Goal: Task Accomplishment & Management: Use online tool/utility

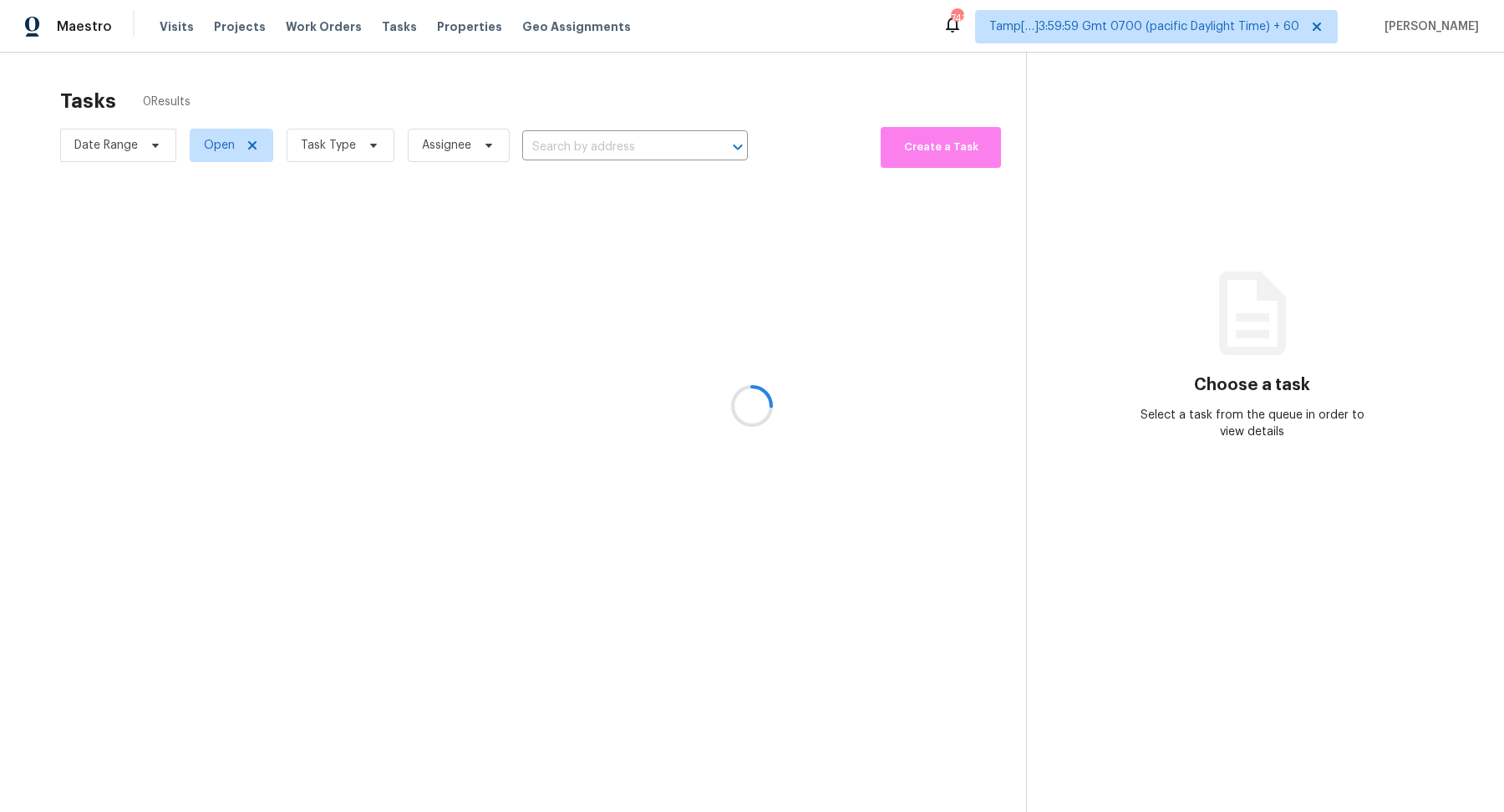
click at [345, 158] on div at bounding box center [752, 406] width 1504 height 812
click at [322, 141] on div at bounding box center [752, 406] width 1504 height 812
click at [331, 150] on div at bounding box center [752, 406] width 1504 height 812
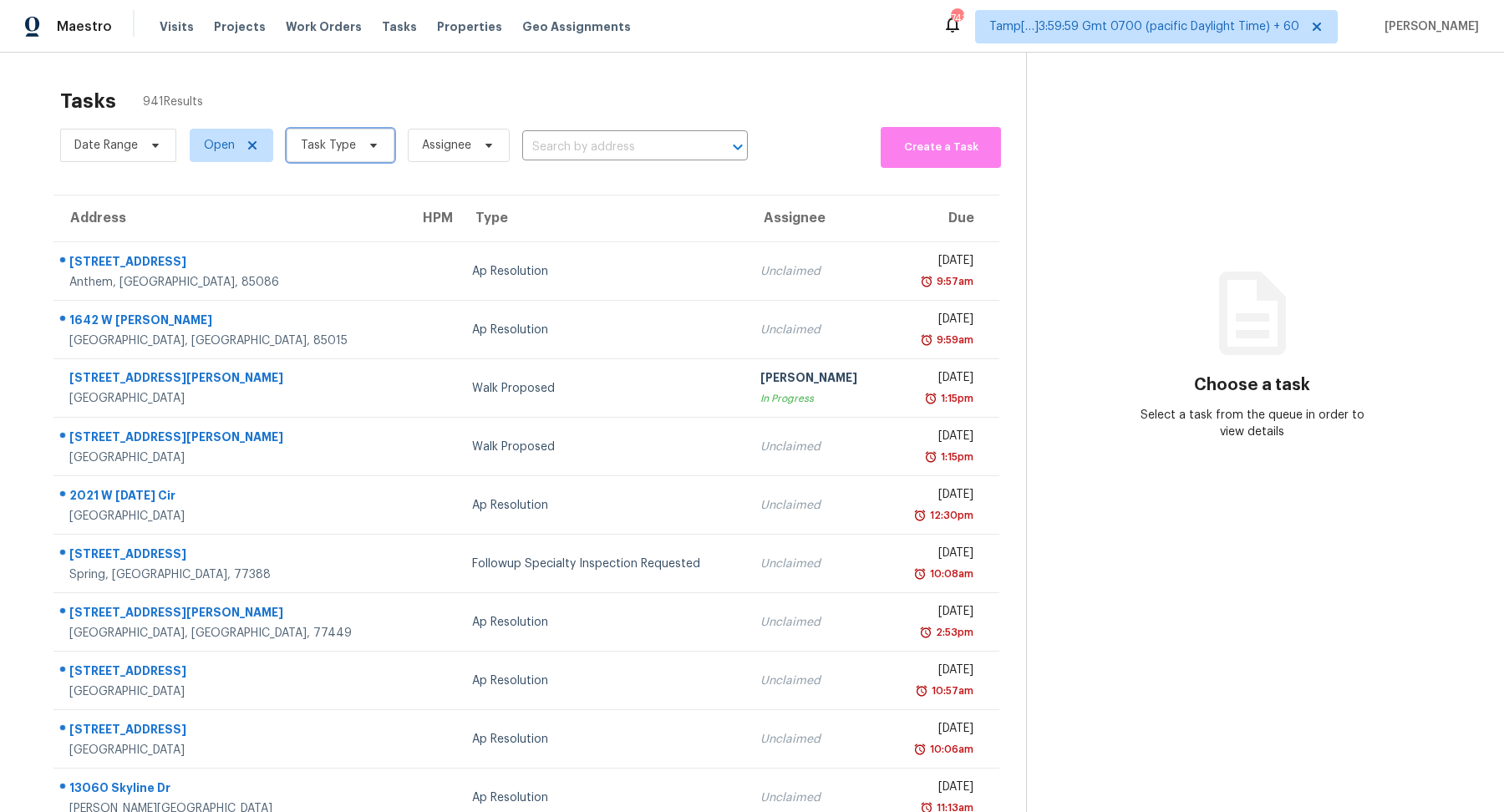
click at [331, 150] on span "Task Type" at bounding box center [328, 146] width 55 height 17
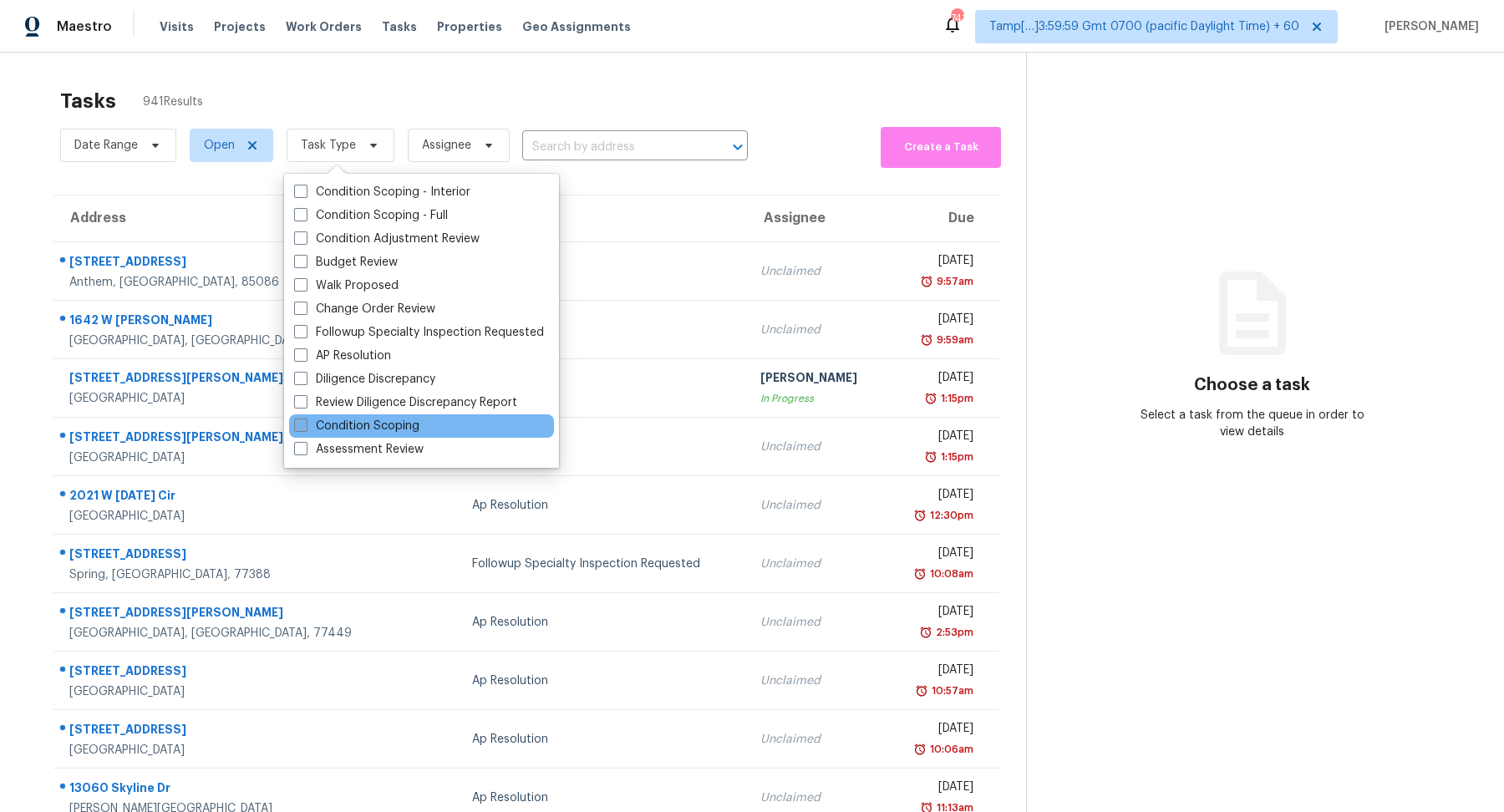
click at [415, 431] on label "Condition Scoping" at bounding box center [356, 427] width 125 height 17
click at [305, 428] on input "Condition Scoping" at bounding box center [299, 423] width 10 height 10
checkbox input "true"
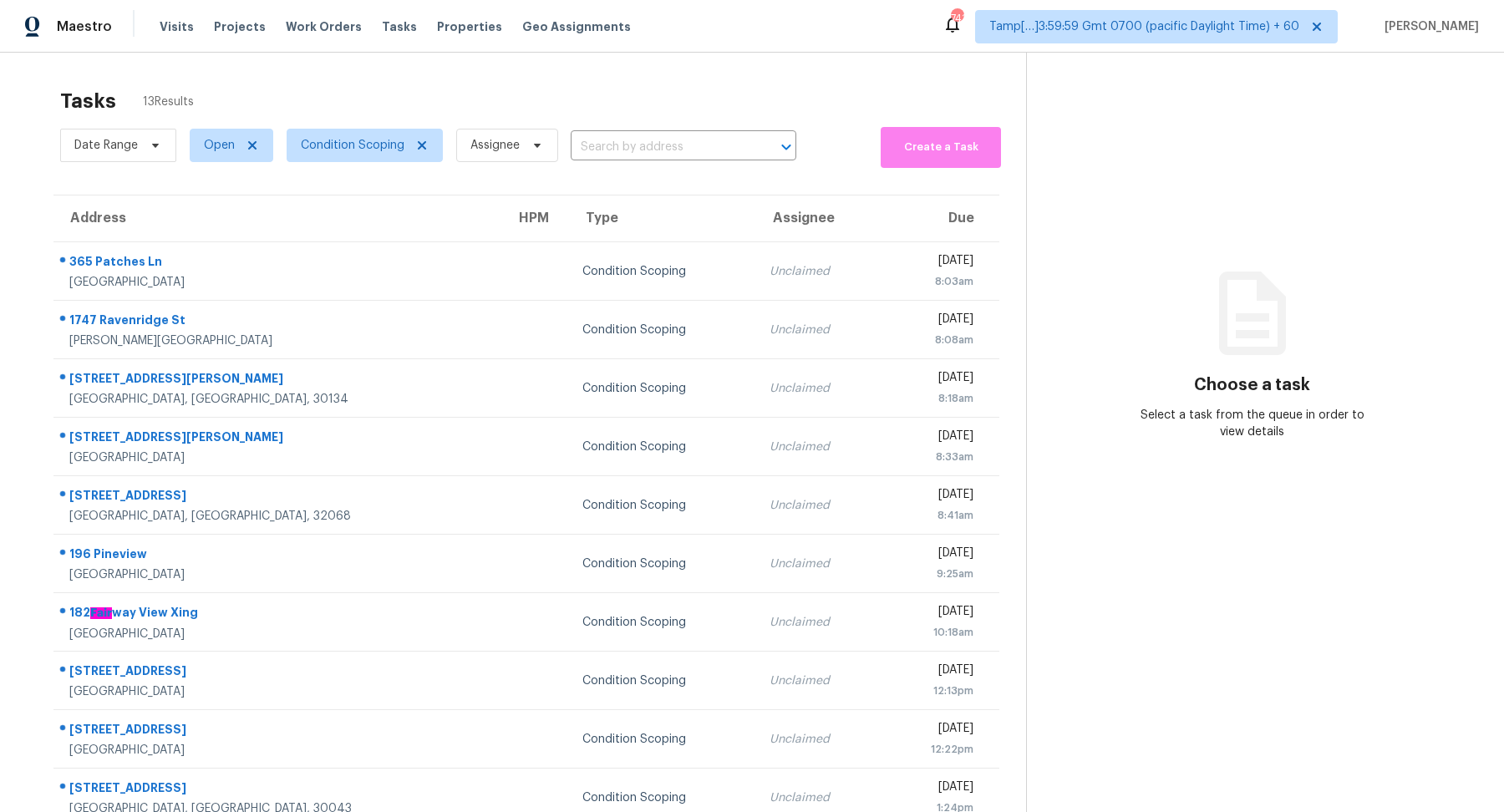
click at [539, 115] on div "Tasks 13 Results" at bounding box center [543, 101] width 966 height 44
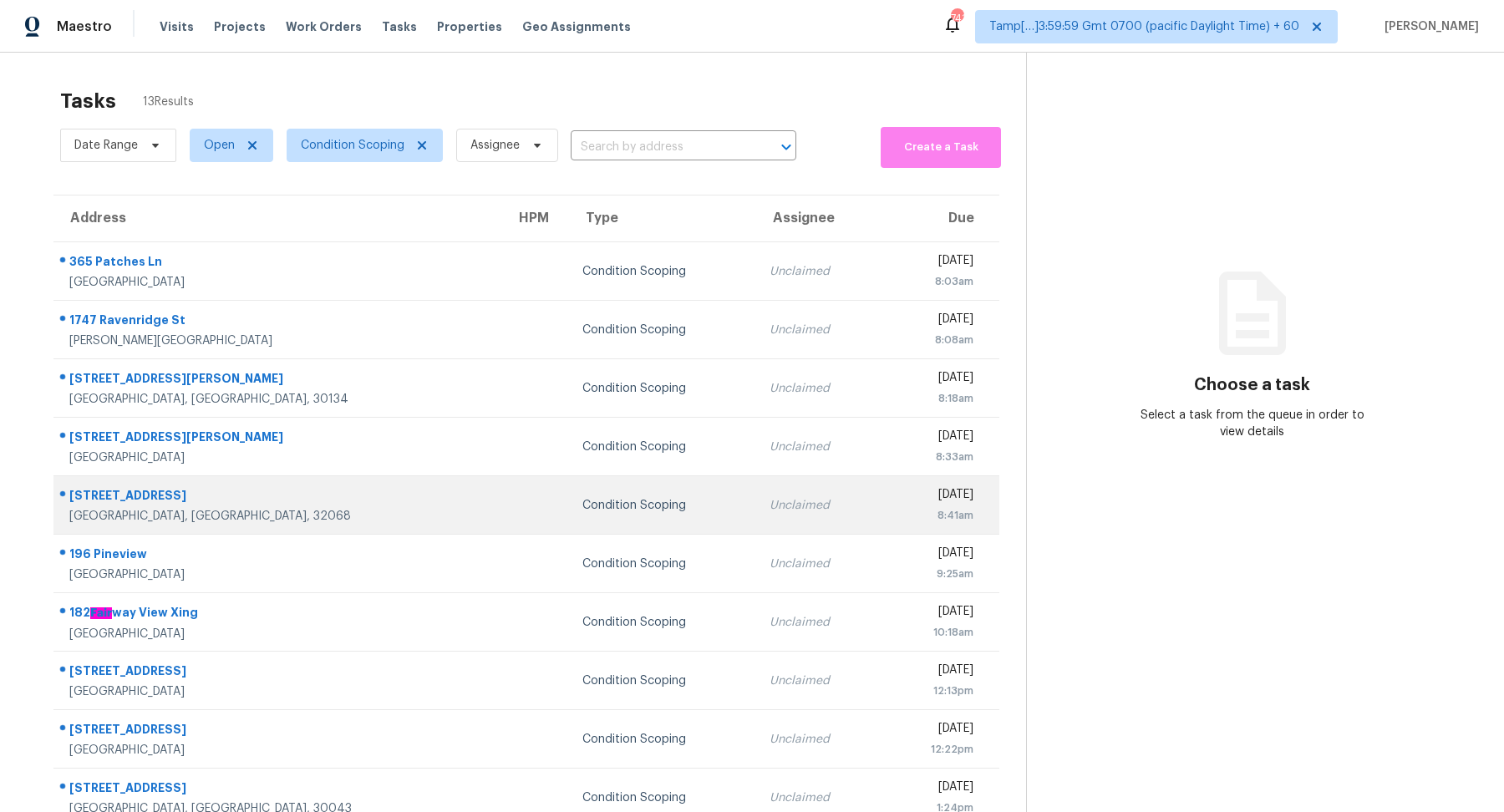
scroll to position [57, 0]
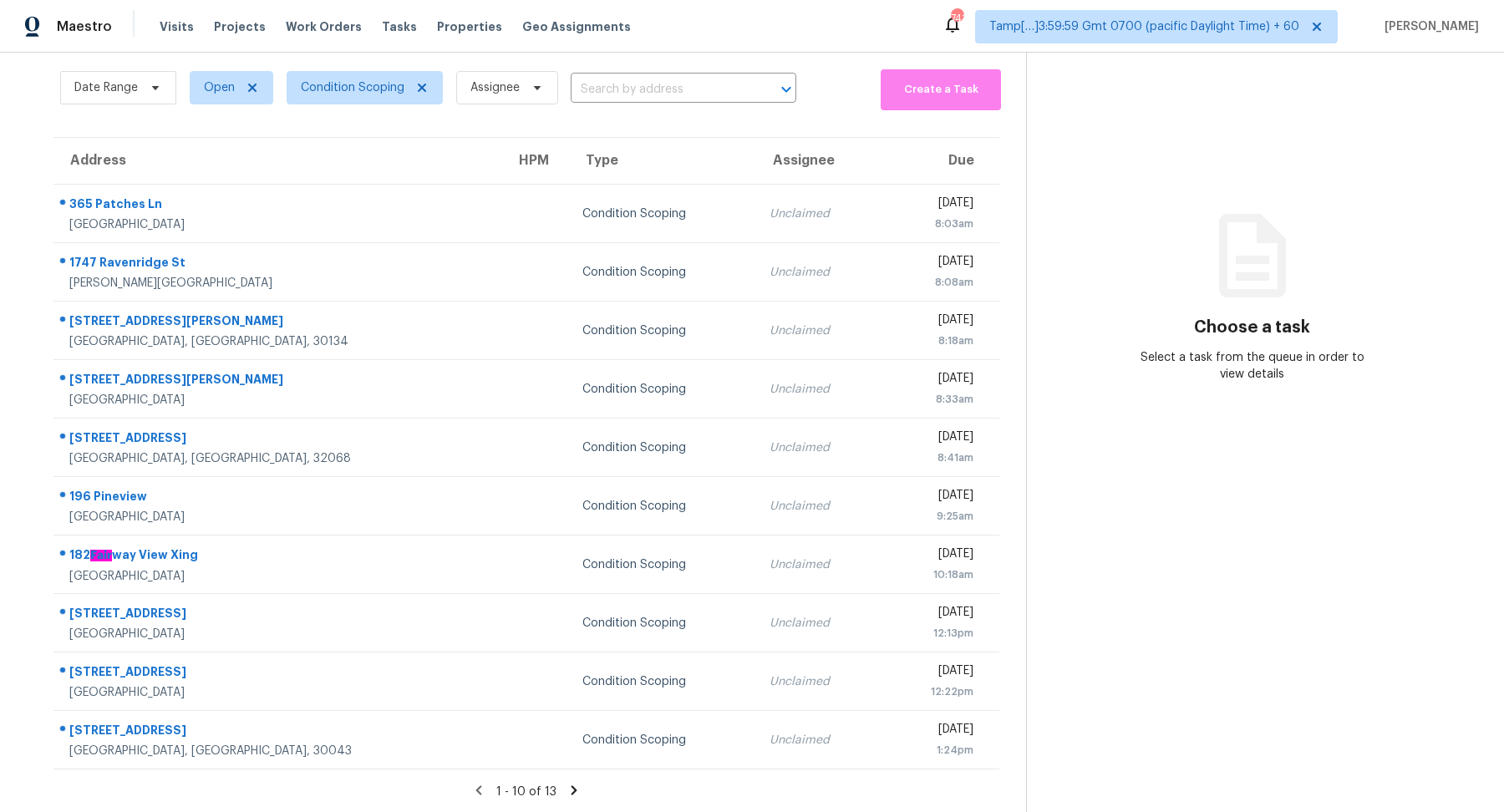
click at [572, 792] on icon at bounding box center [574, 790] width 6 height 10
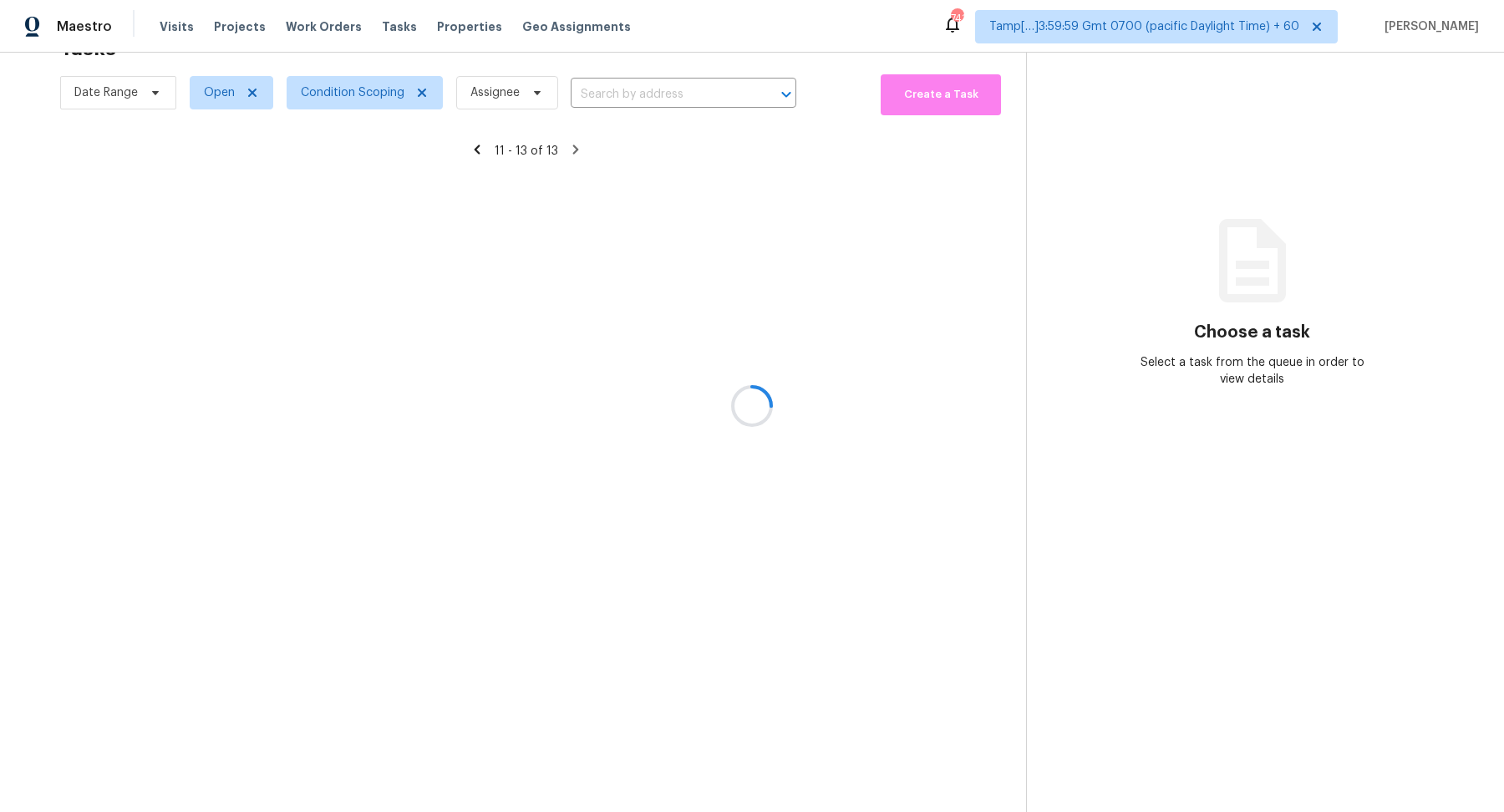
scroll to position [52, 0]
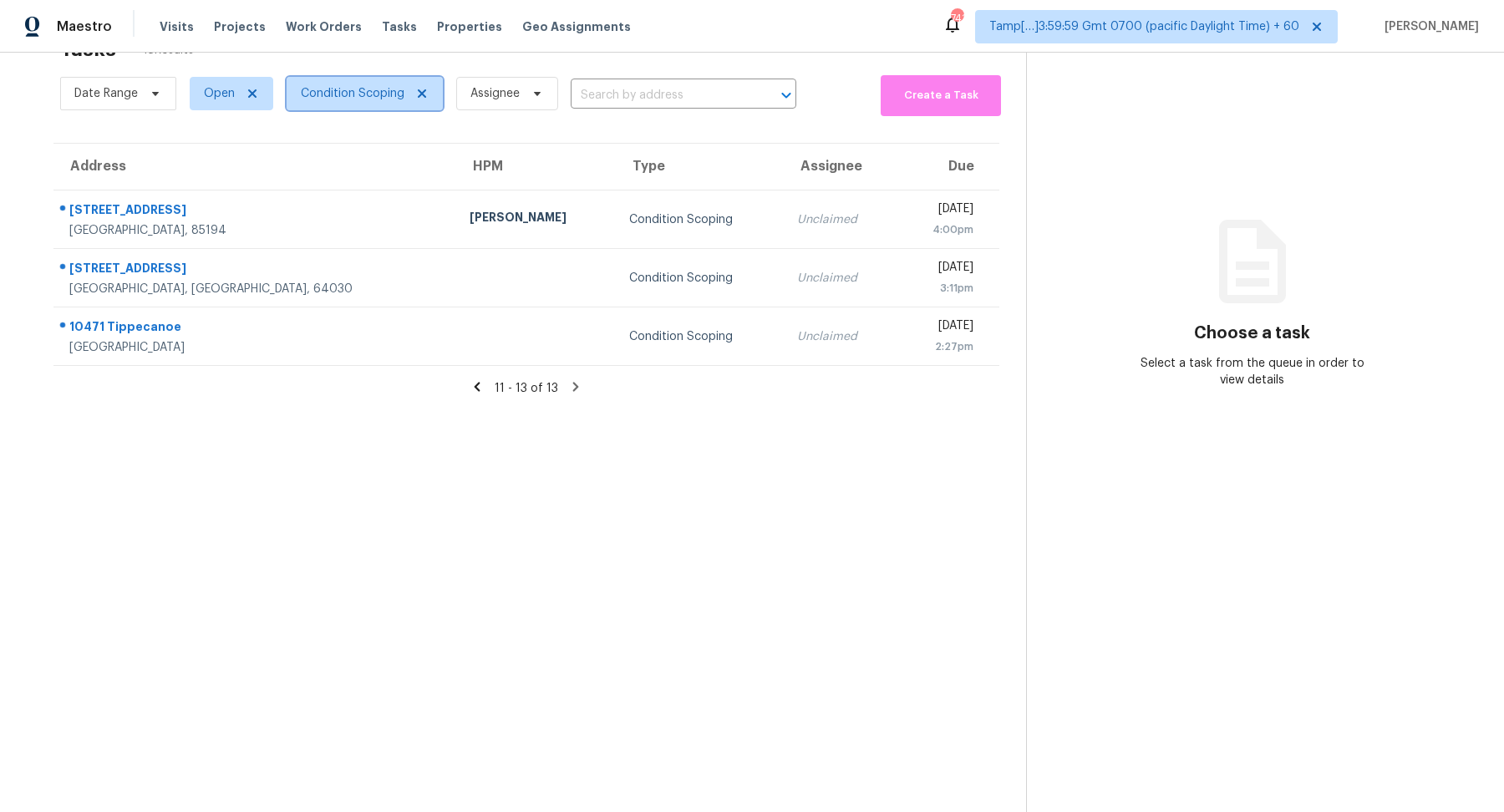
click at [347, 99] on span "Condition Scoping" at bounding box center [352, 94] width 104 height 17
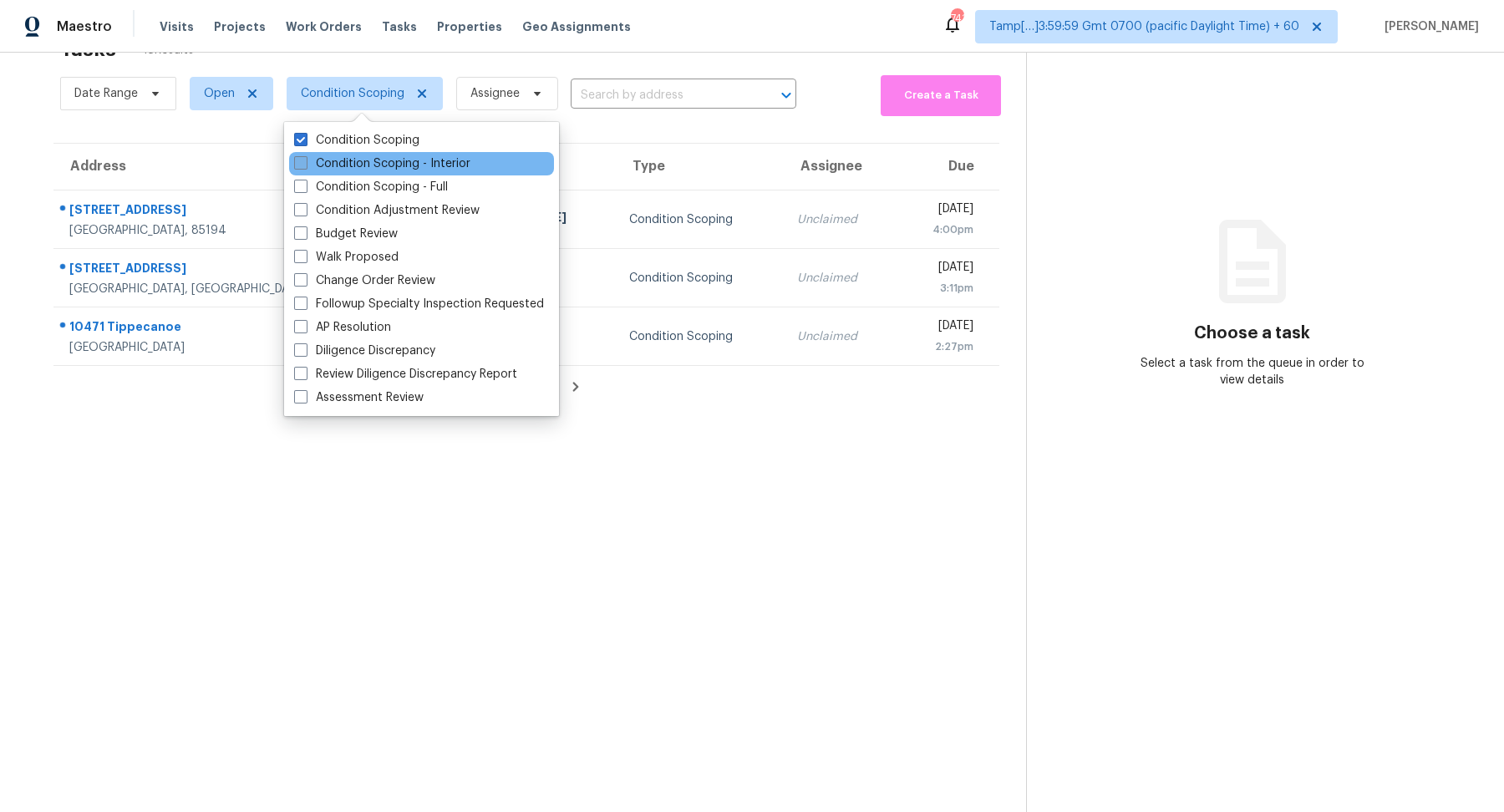
click at [372, 157] on label "Condition Scoping - Interior" at bounding box center [382, 164] width 177 height 17
click at [305, 157] on input "Condition Scoping - Interior" at bounding box center [299, 160] width 10 height 10
checkbox input "true"
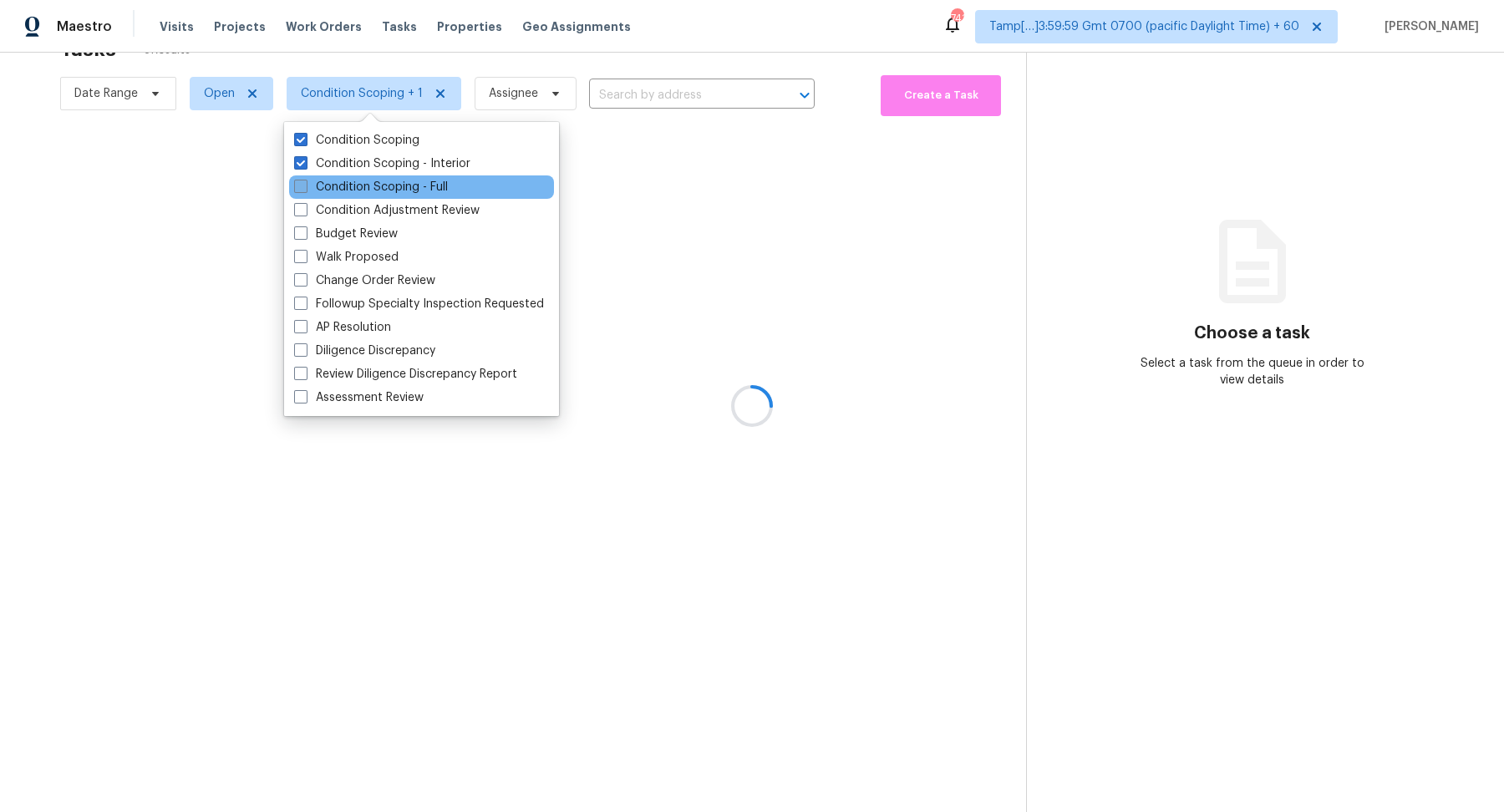
click at [372, 189] on label "Condition Scoping - Full" at bounding box center [370, 187] width 154 height 17
click at [305, 189] on input "Condition Scoping - Full" at bounding box center [299, 183] width 10 height 10
checkbox input "true"
click at [405, 144] on label "Condition Scoping" at bounding box center [356, 140] width 125 height 17
click at [305, 143] on input "Condition Scoping" at bounding box center [299, 136] width 10 height 10
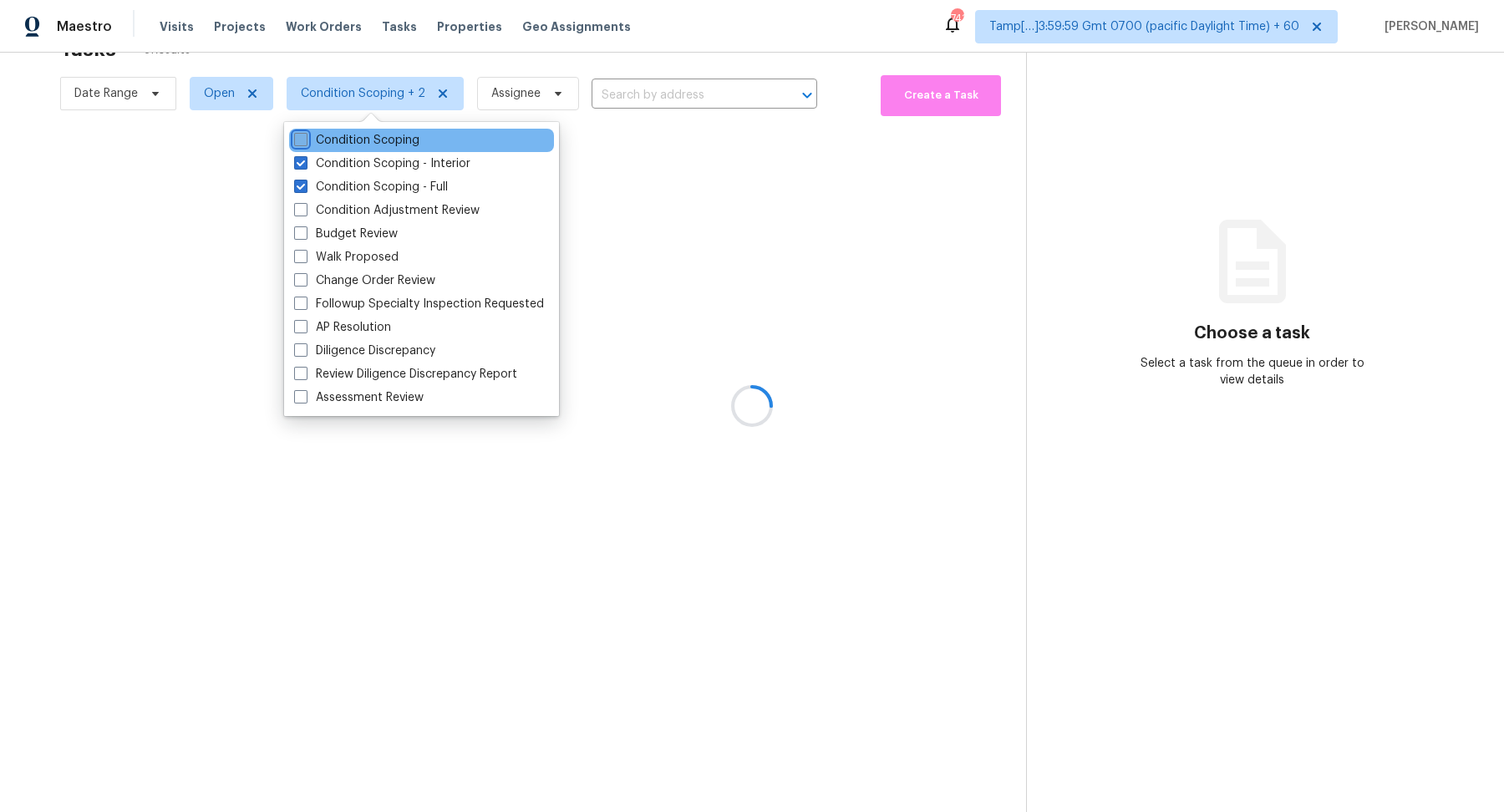
checkbox input "false"
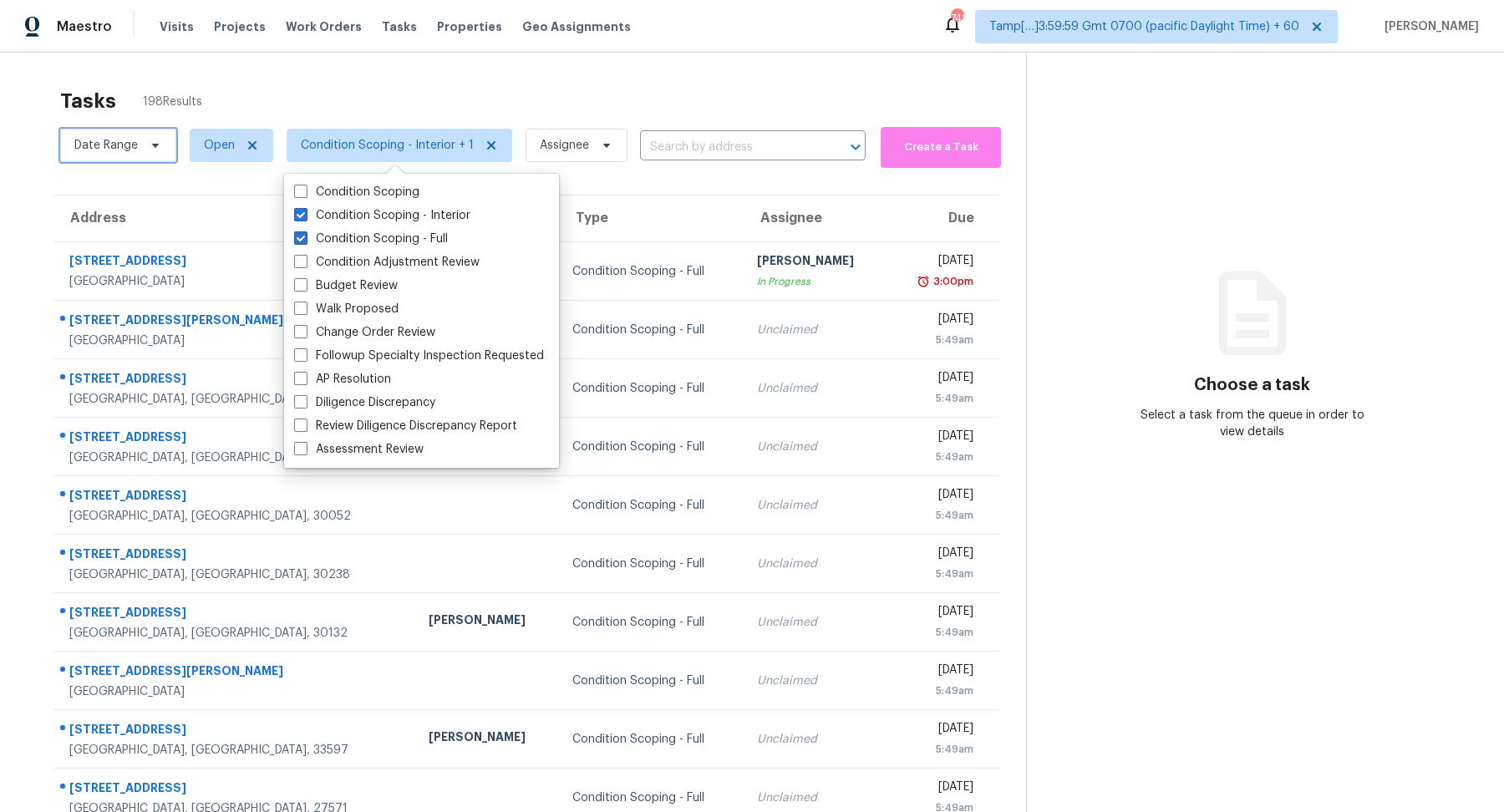
click at [129, 159] on span "Date Range" at bounding box center [118, 145] width 116 height 33
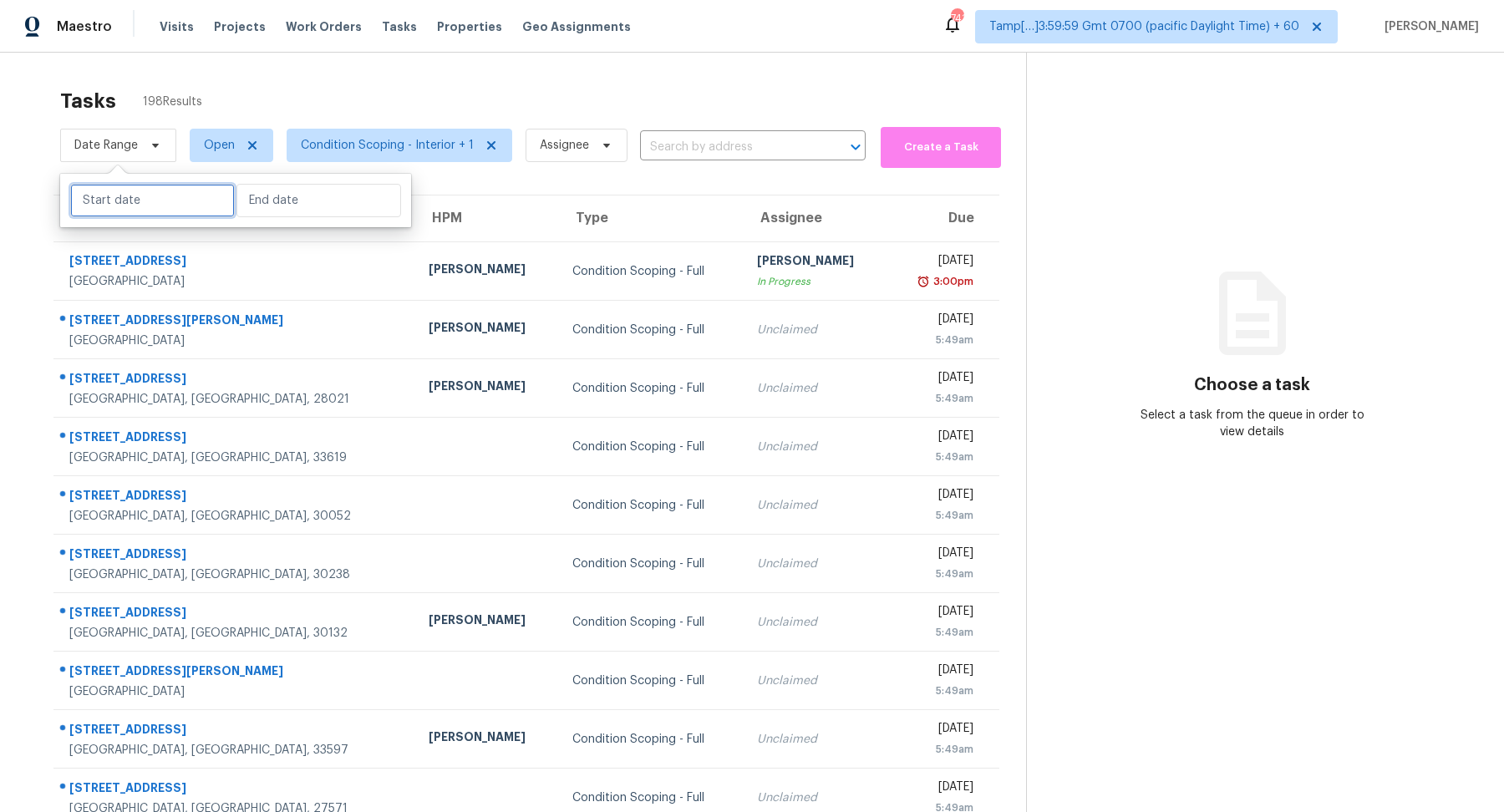
click at [164, 199] on input "text" at bounding box center [153, 200] width 164 height 33
select select "9"
select select "2025"
select select "10"
select select "2025"
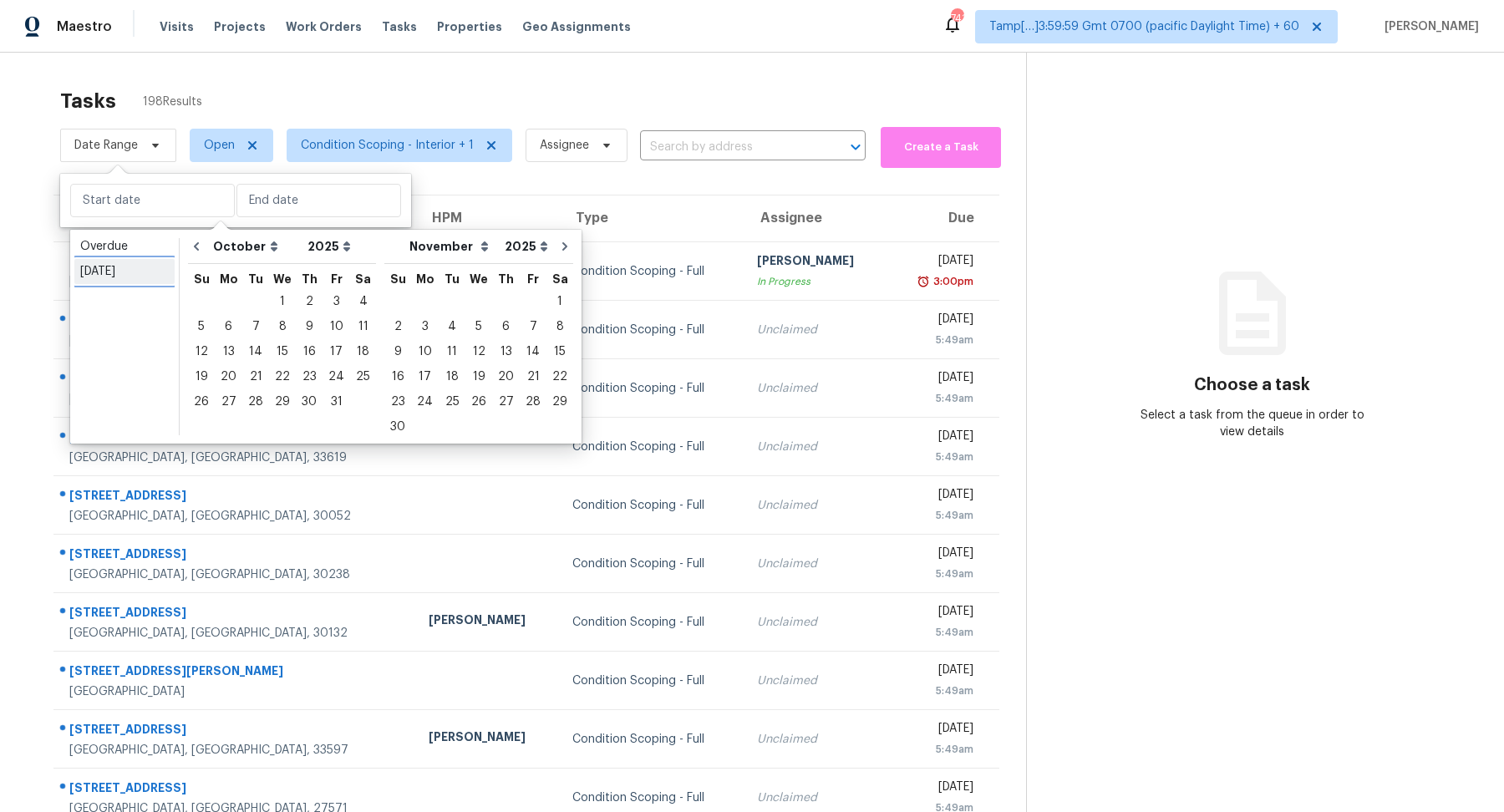
click at [150, 262] on link "[DATE]" at bounding box center [124, 271] width 100 height 25
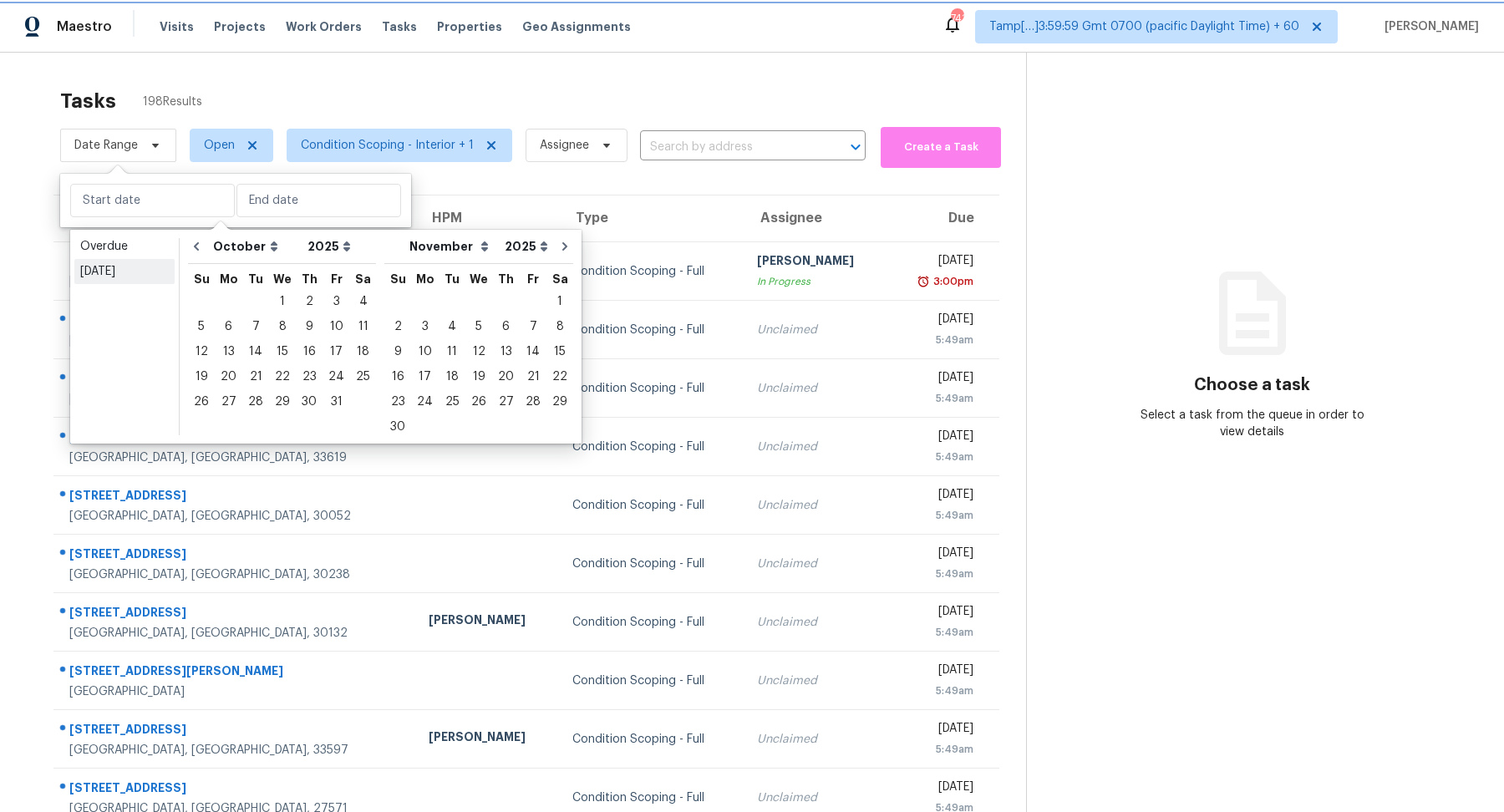
type input "[DATE]"
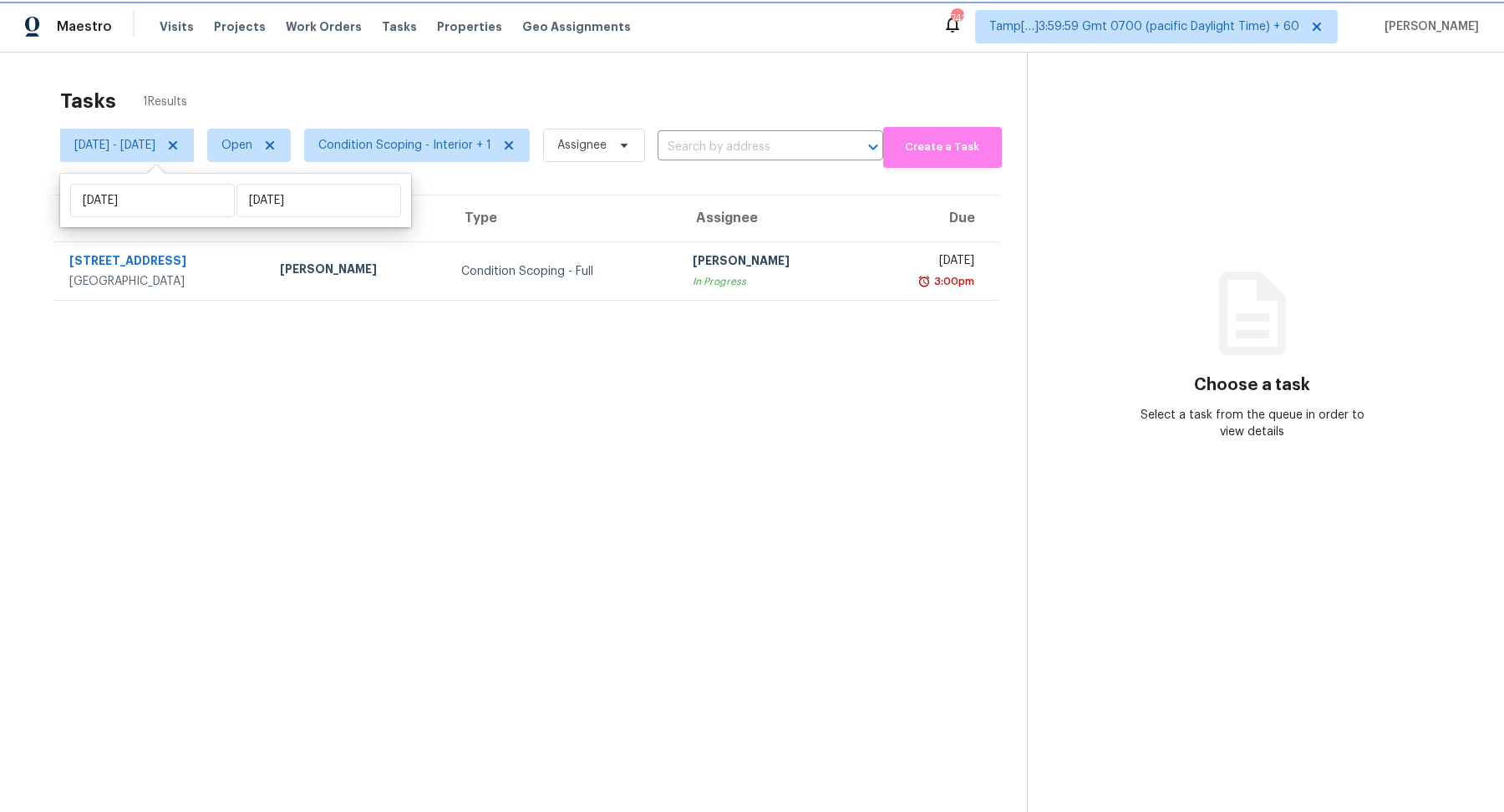
click at [179, 146] on icon at bounding box center [173, 145] width 13 height 13
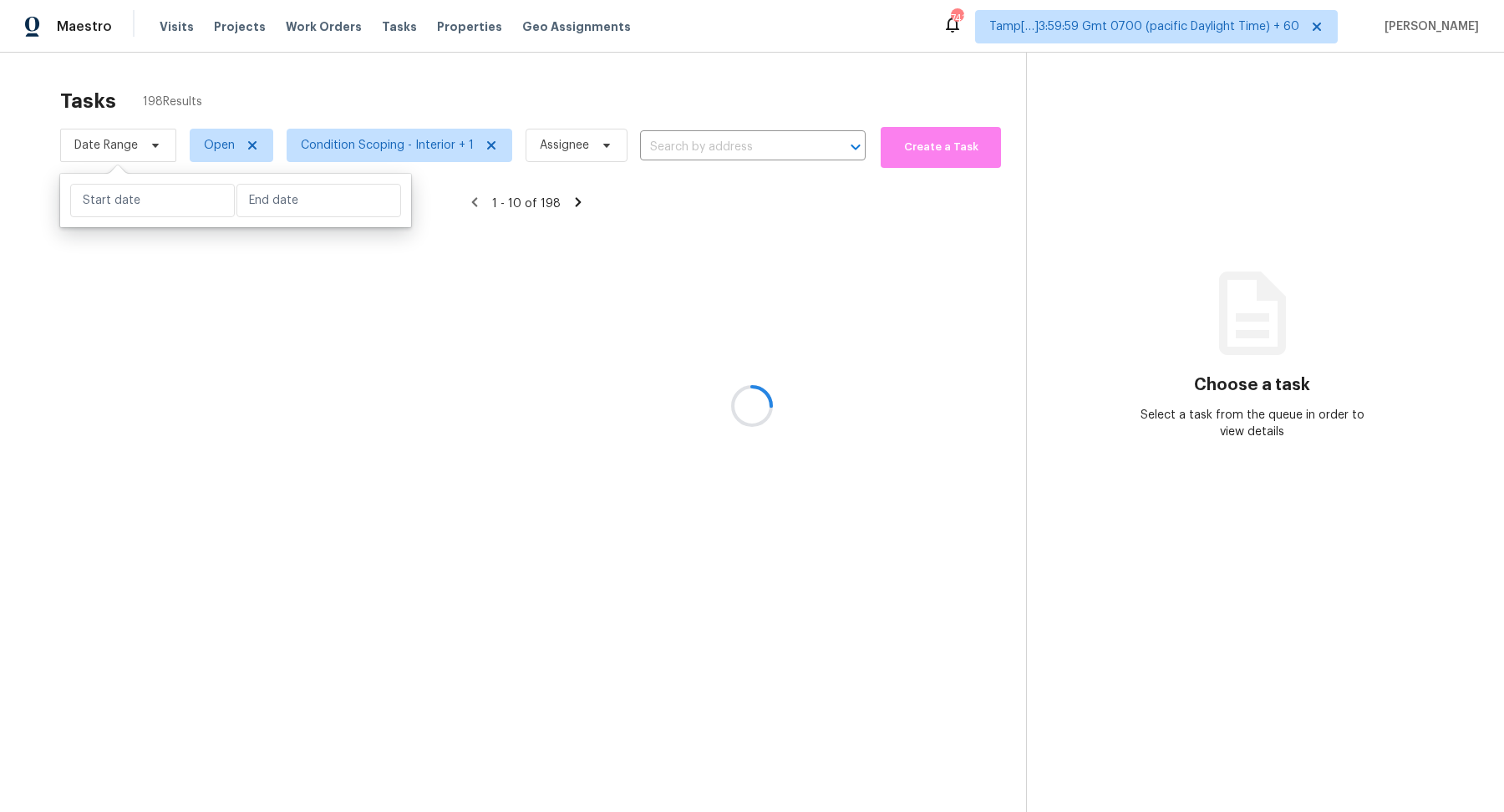
click at [119, 141] on div at bounding box center [752, 406] width 1504 height 812
click at [137, 144] on div at bounding box center [752, 406] width 1504 height 812
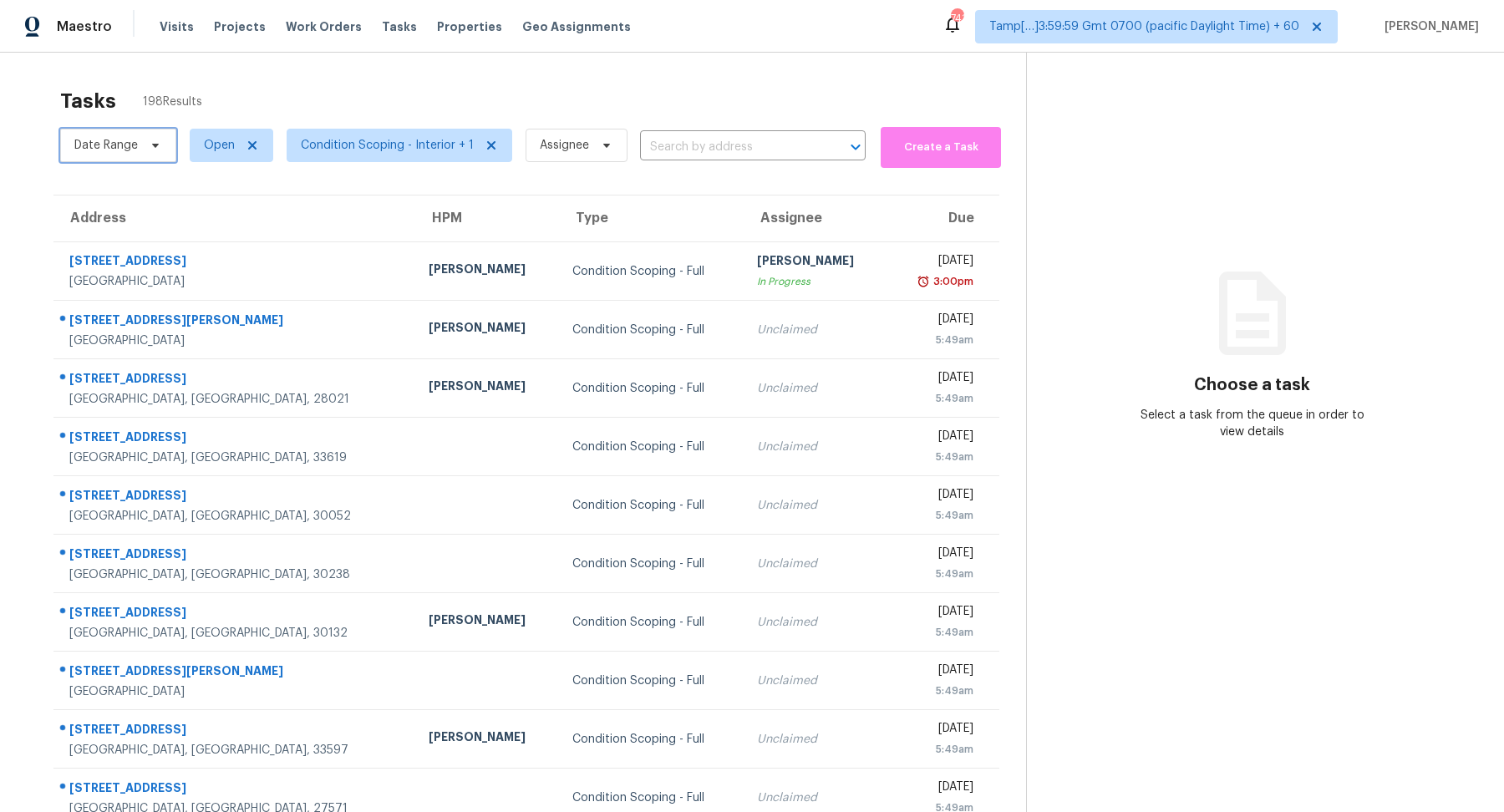
click at [137, 144] on span "Date Range" at bounding box center [118, 145] width 116 height 33
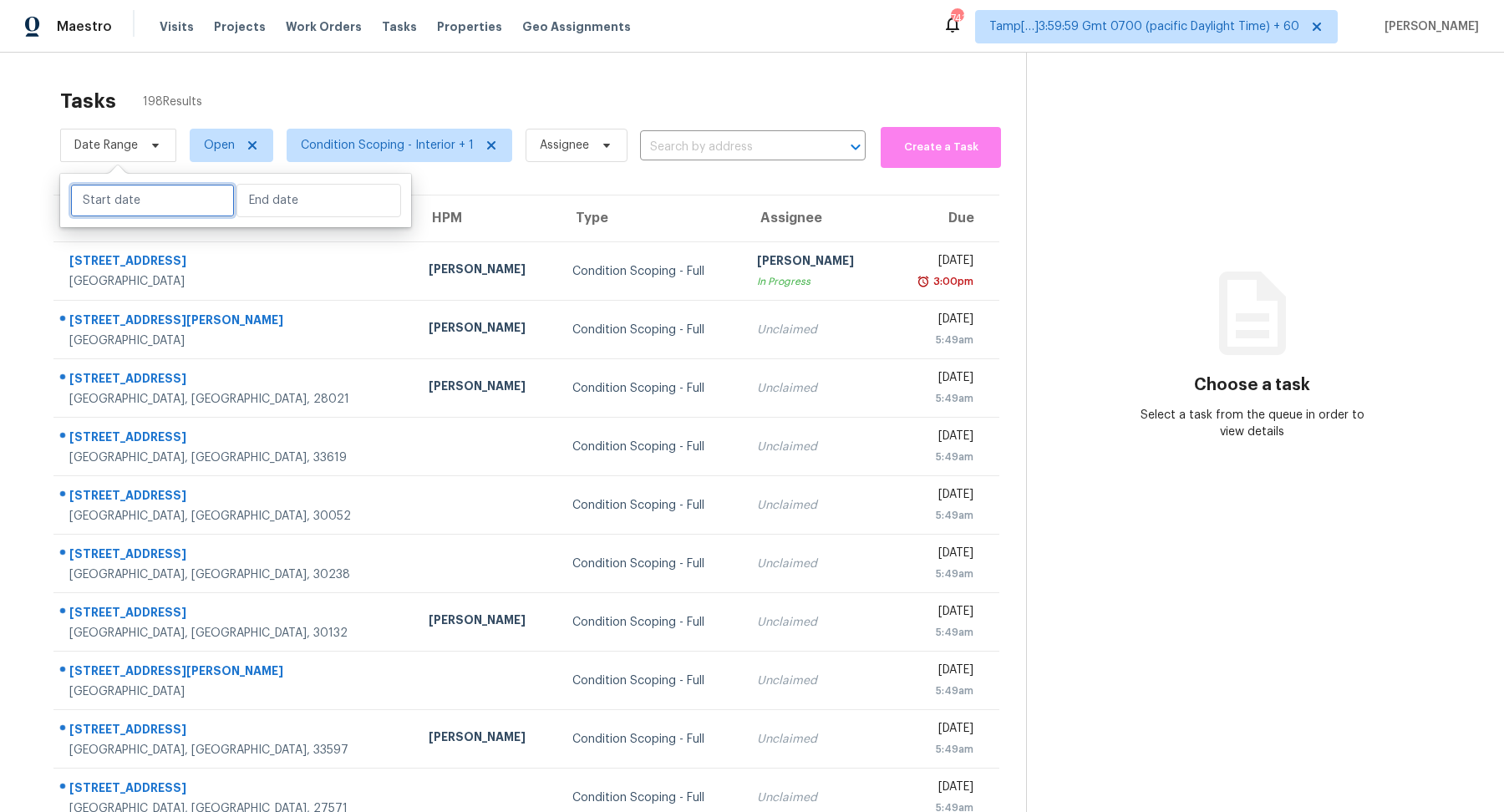
click at [140, 196] on input "text" at bounding box center [153, 200] width 164 height 33
select select "9"
select select "2025"
select select "10"
select select "2025"
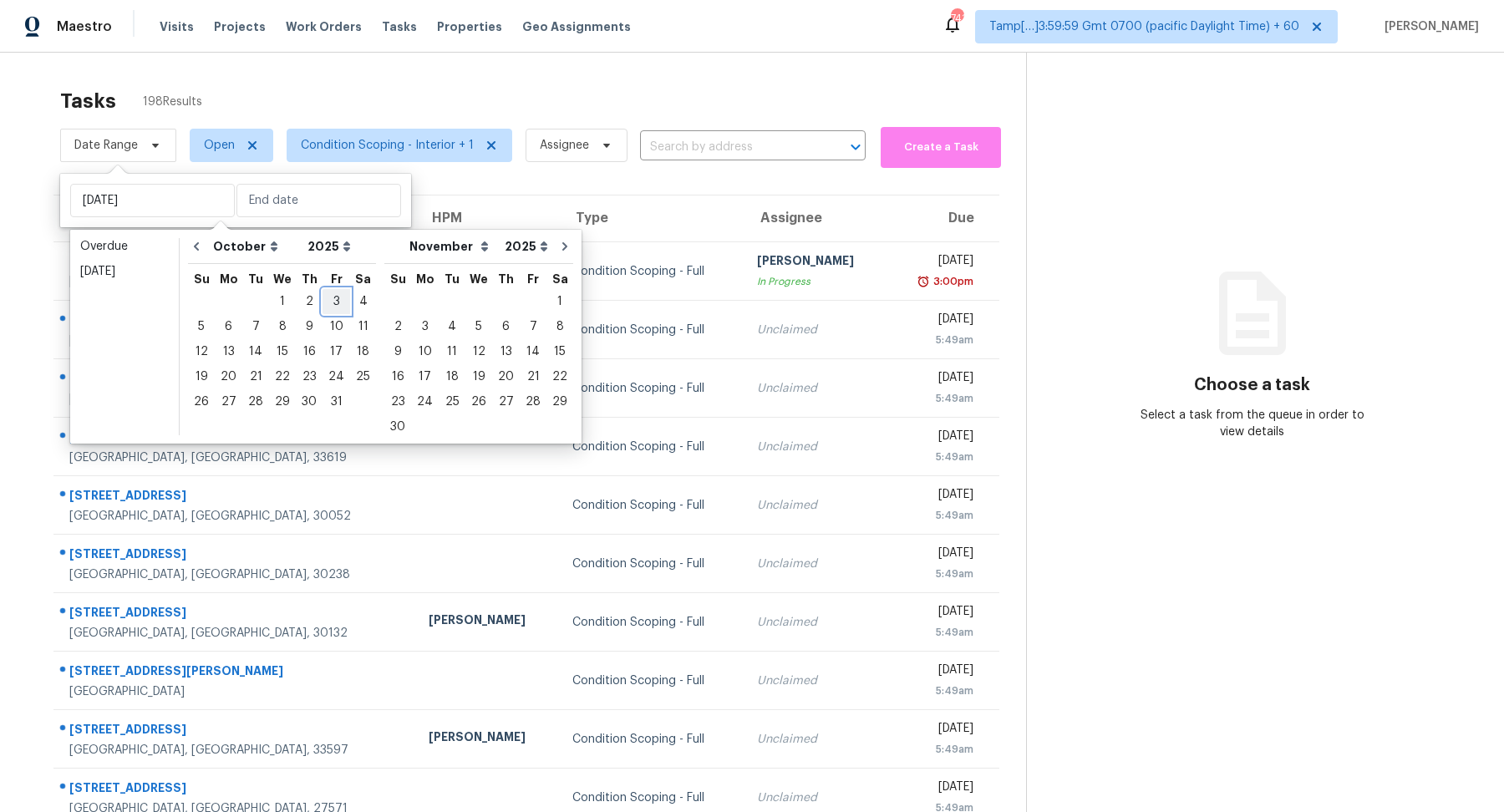
click at [333, 294] on div "3" at bounding box center [336, 302] width 28 height 24
type input "[DATE]"
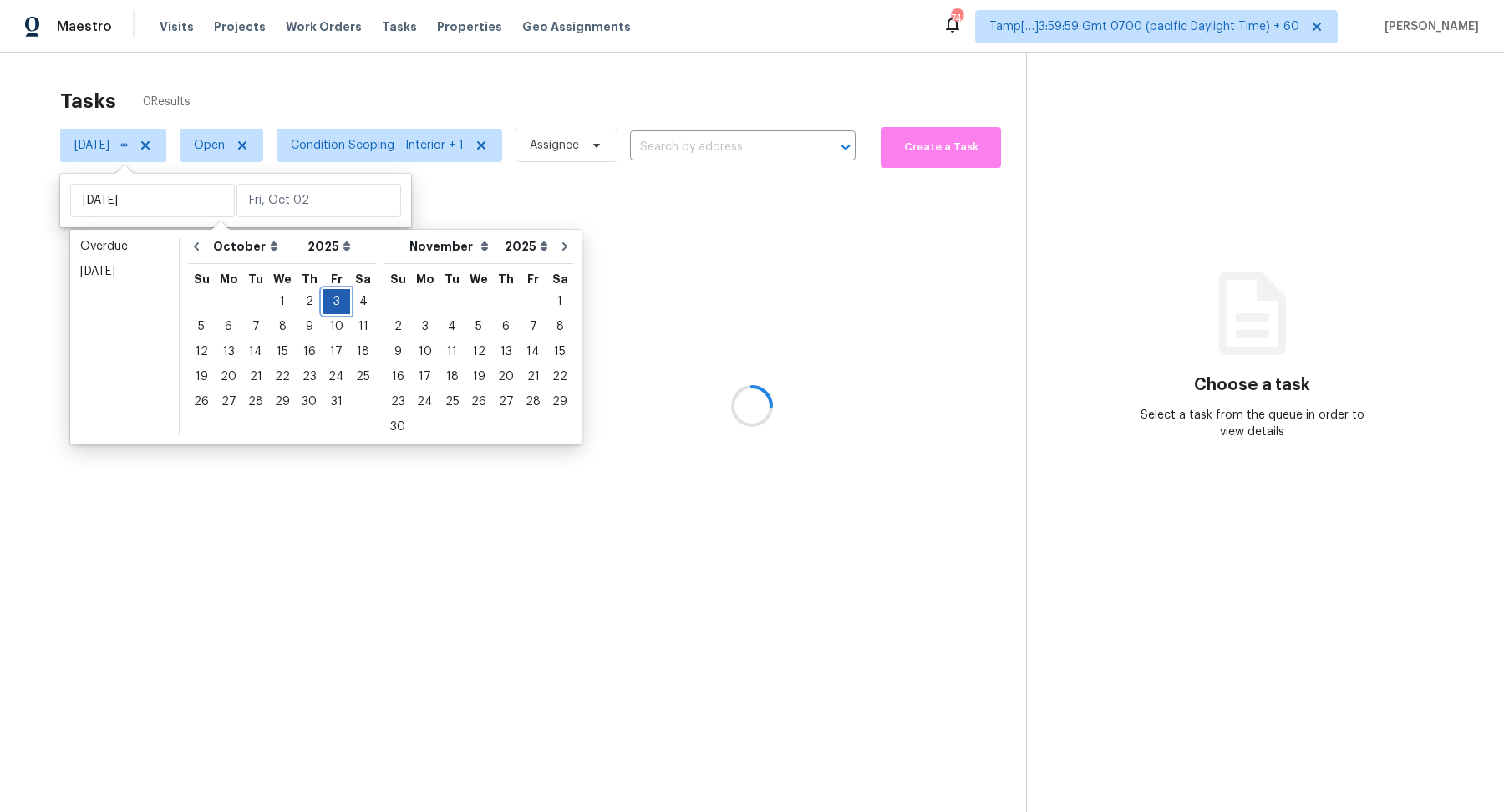
click at [333, 294] on div "3" at bounding box center [336, 302] width 28 height 24
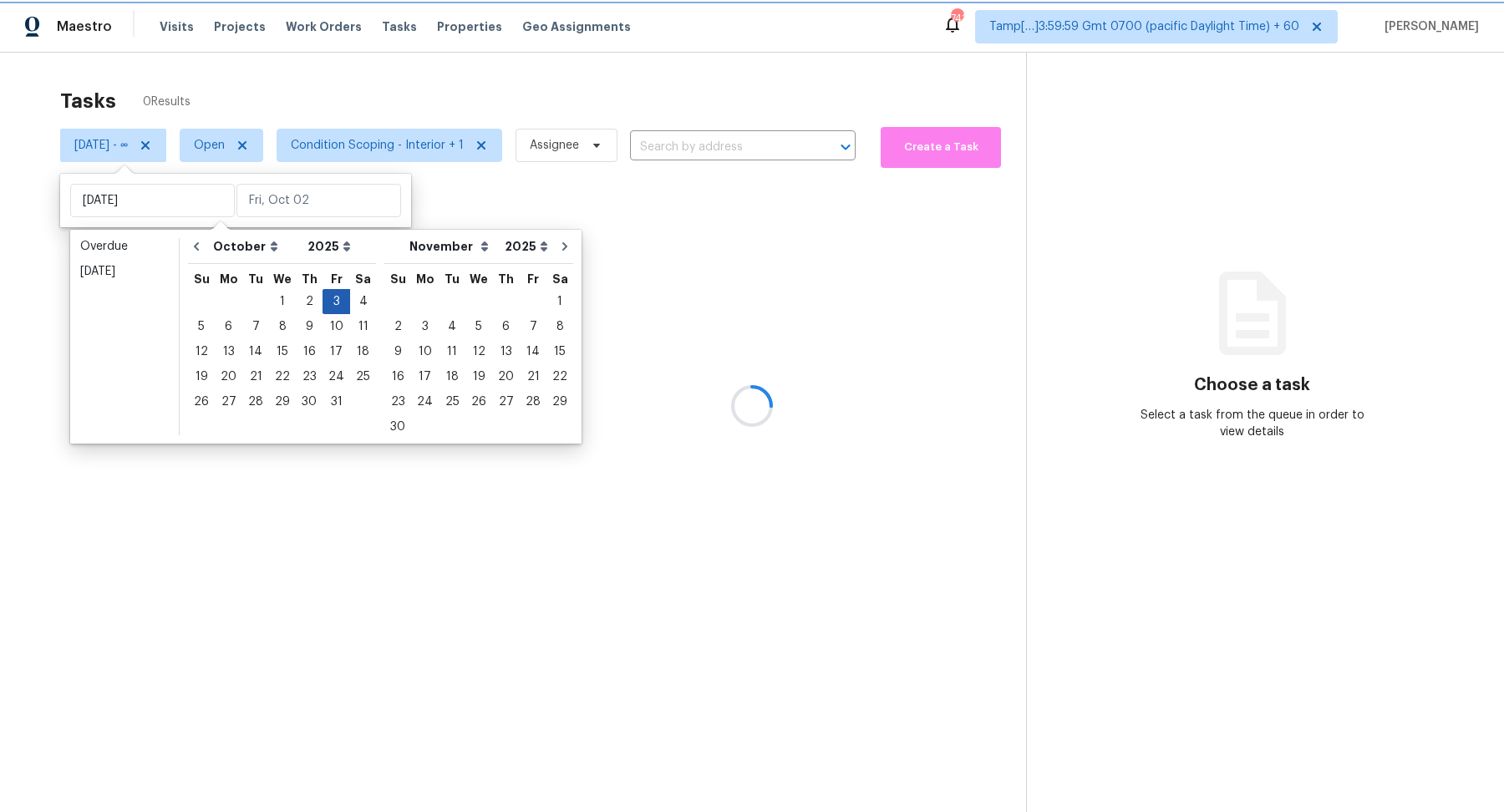
type input "[DATE]"
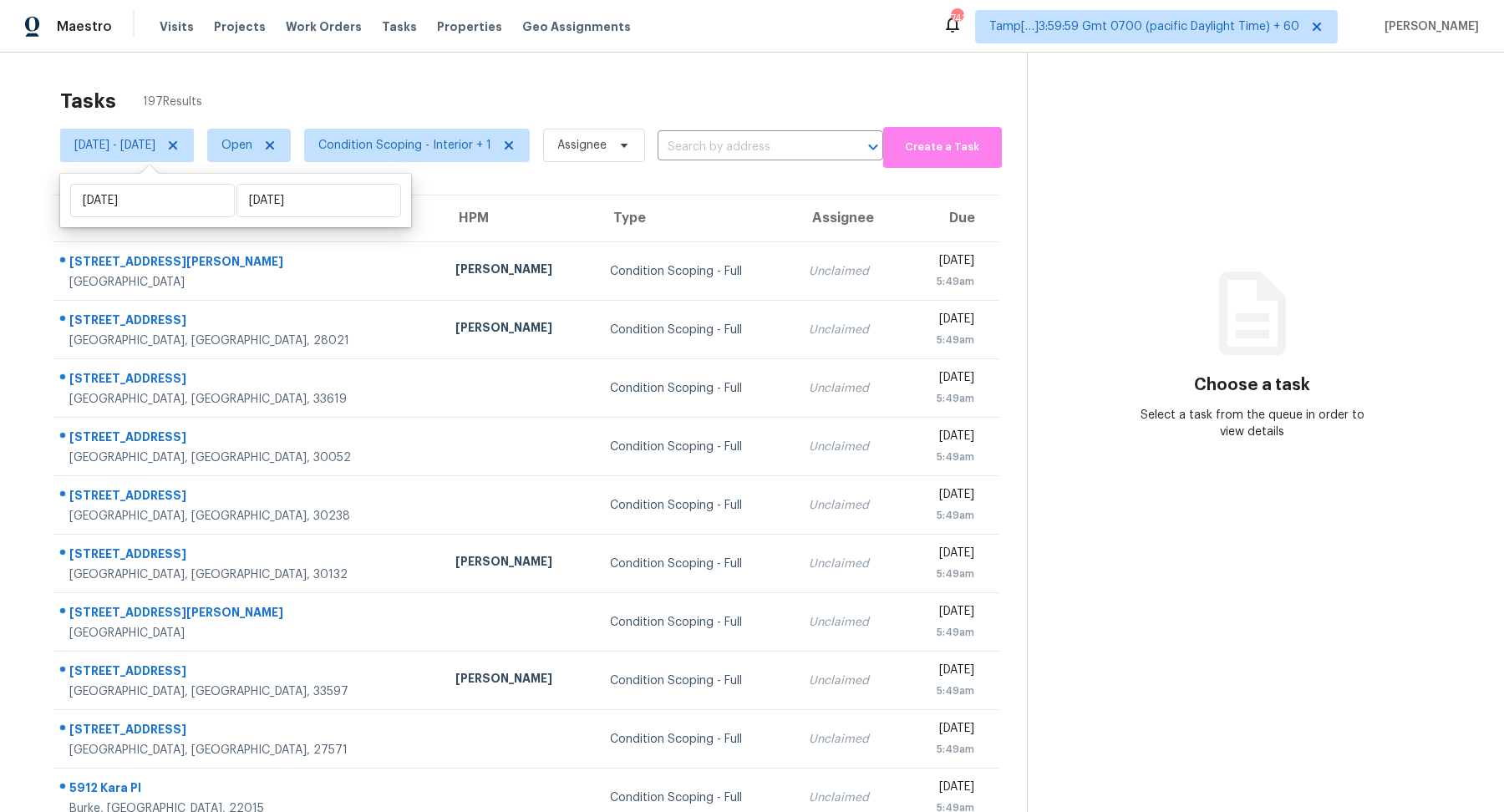
click at [556, 112] on div "Tasks 197 Results" at bounding box center [543, 101] width 967 height 44
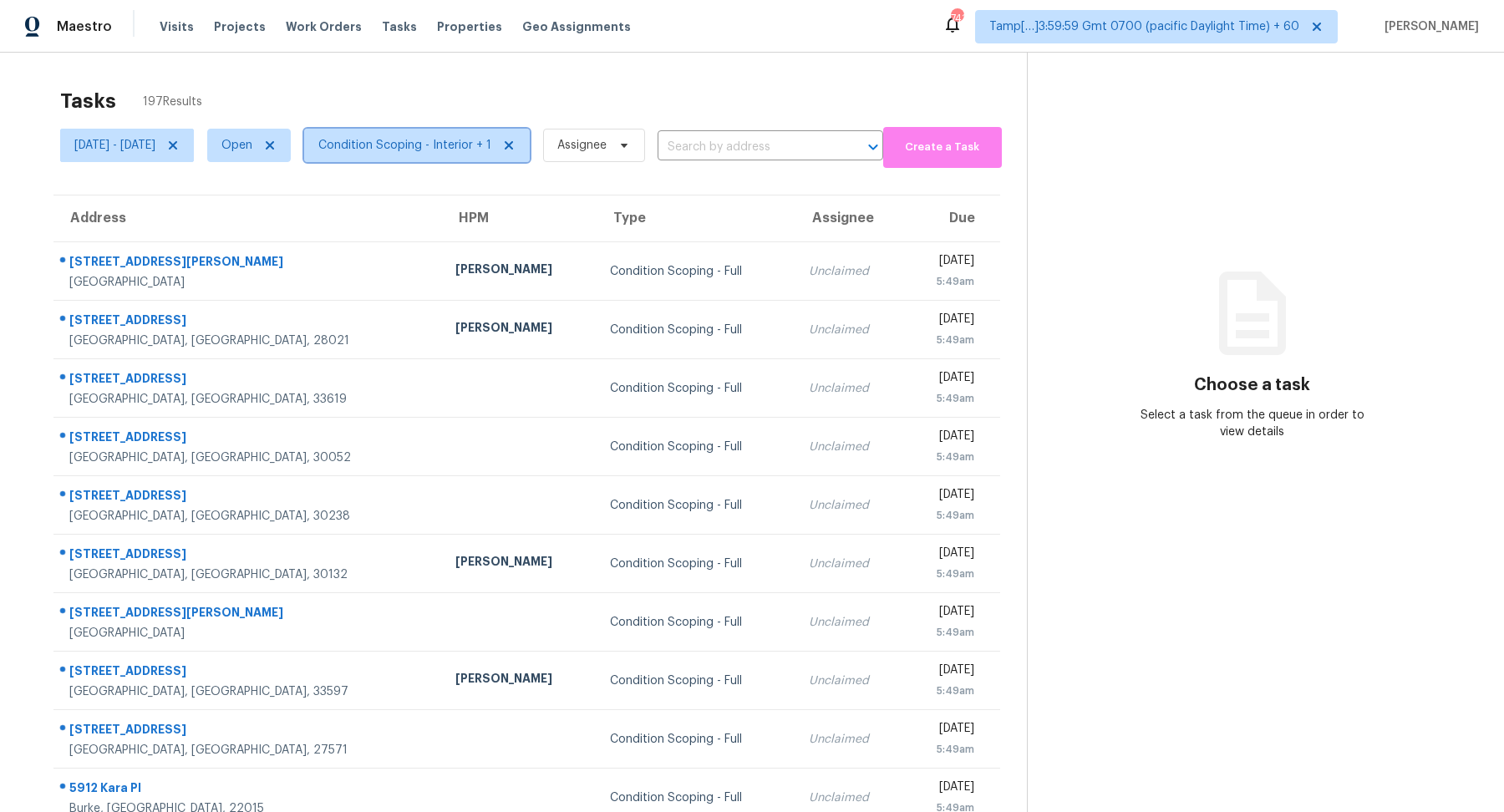
click at [463, 147] on span "Condition Scoping - Interior + 1" at bounding box center [405, 146] width 173 height 17
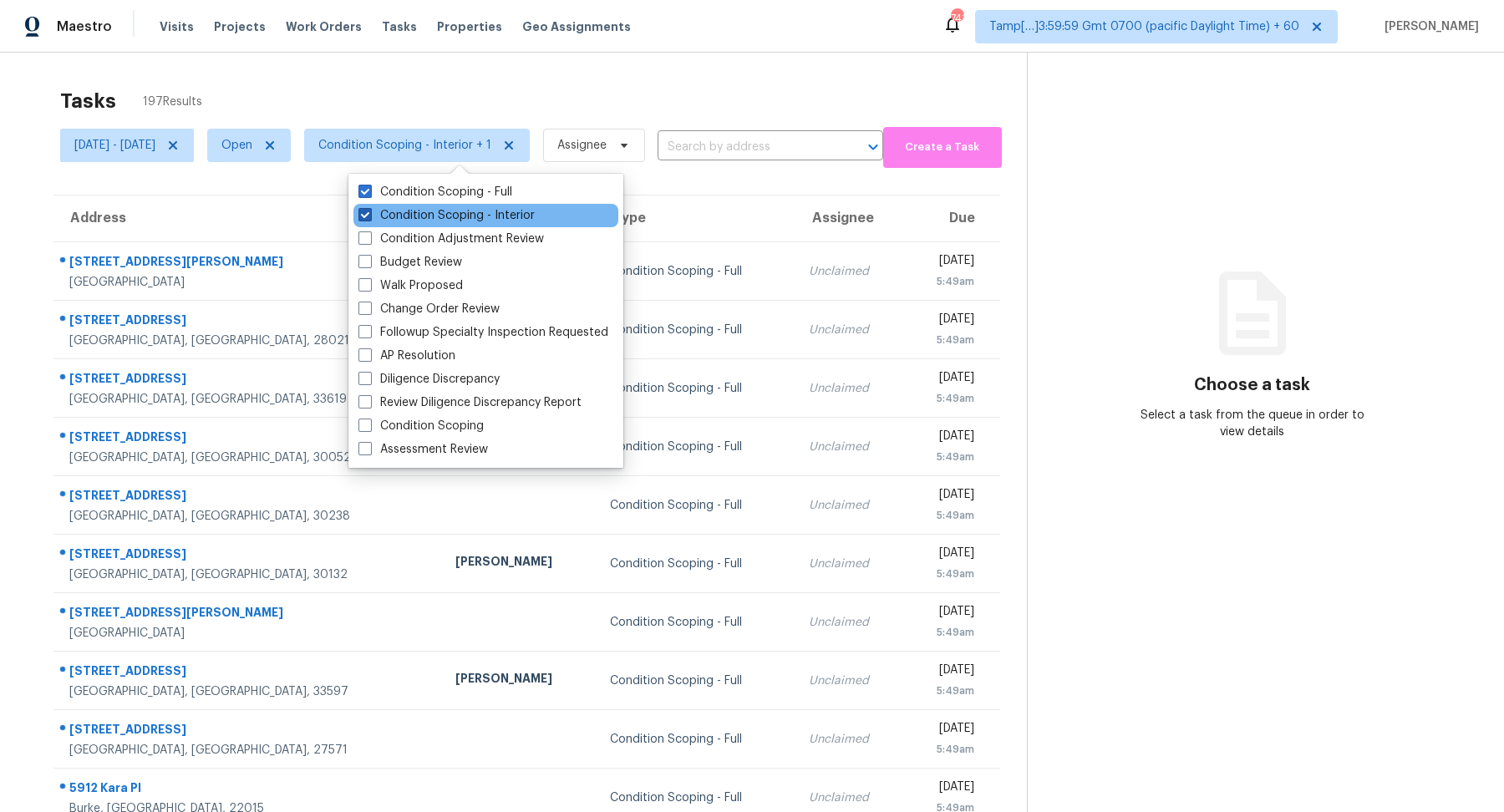
click at [463, 218] on label "Condition Scoping - Interior" at bounding box center [447, 216] width 177 height 17
click at [369, 218] on input "Condition Scoping - Interior" at bounding box center [364, 212] width 10 height 10
click at [463, 218] on label "Condition Scoping - Interior" at bounding box center [447, 216] width 177 height 17
click at [369, 218] on input "Condition Scoping - Interior" at bounding box center [364, 212] width 10 height 10
checkbox input "true"
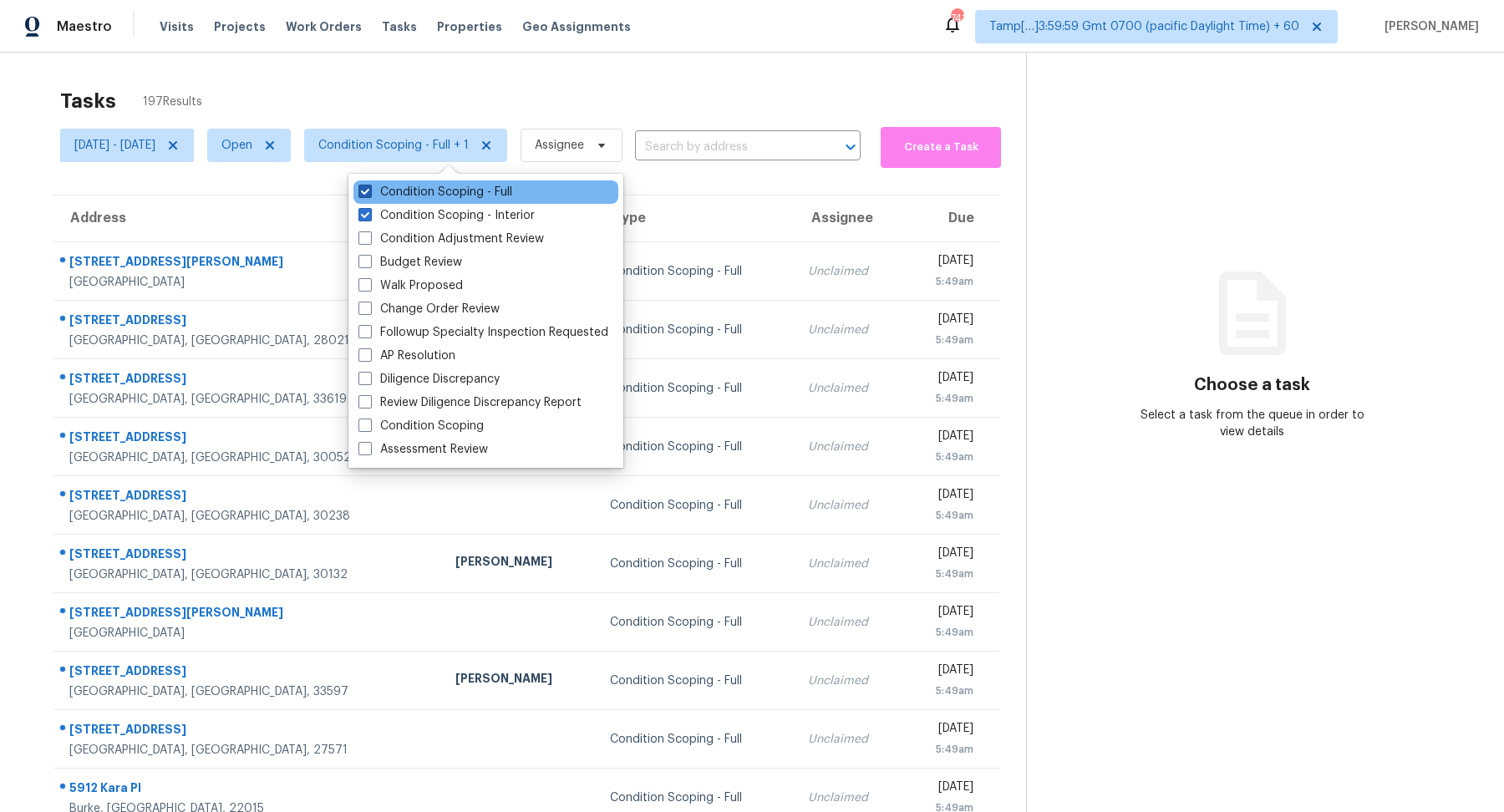
click at [504, 195] on label "Condition Scoping - Full" at bounding box center [435, 193] width 154 height 17
click at [369, 195] on input "Condition Scoping - Full" at bounding box center [364, 189] width 10 height 10
checkbox input "false"
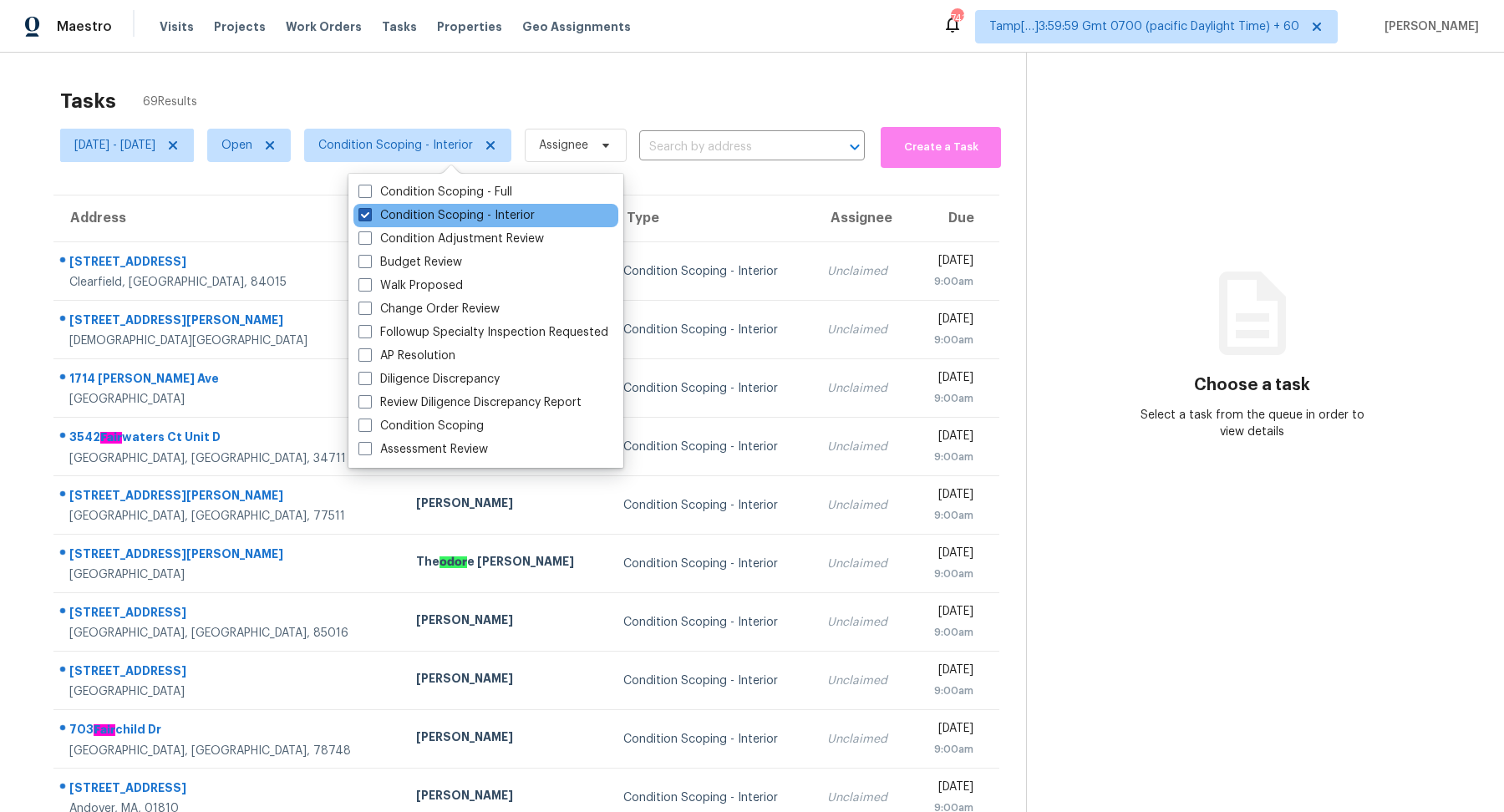
click at [503, 218] on label "Condition Scoping - Interior" at bounding box center [447, 216] width 177 height 17
click at [369, 218] on input "Condition Scoping - Interior" at bounding box center [364, 212] width 10 height 10
checkbox input "false"
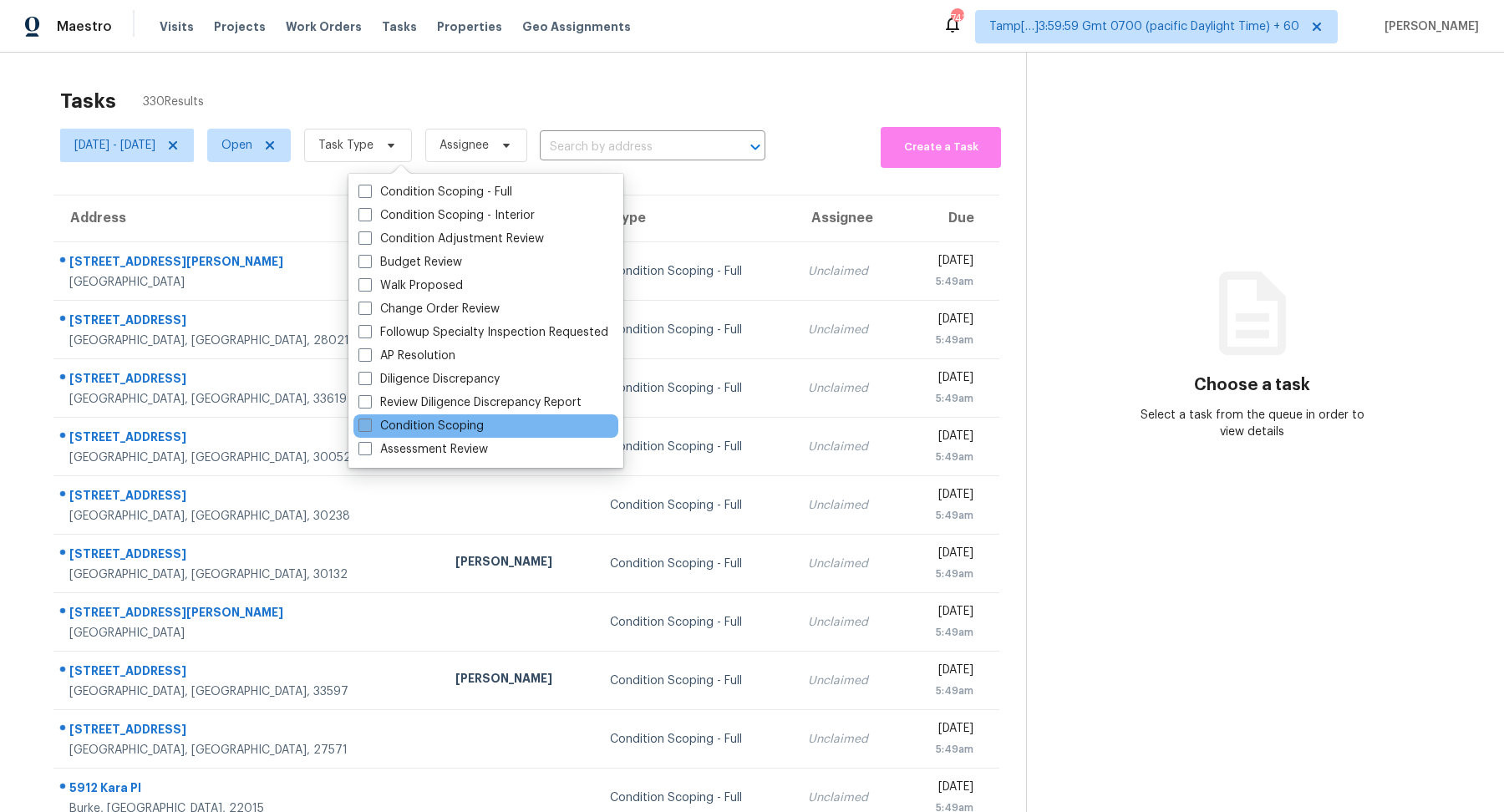
click at [475, 421] on label "Condition Scoping" at bounding box center [421, 427] width 125 height 17
click at [369, 421] on input "Condition Scoping" at bounding box center [364, 423] width 10 height 10
checkbox input "true"
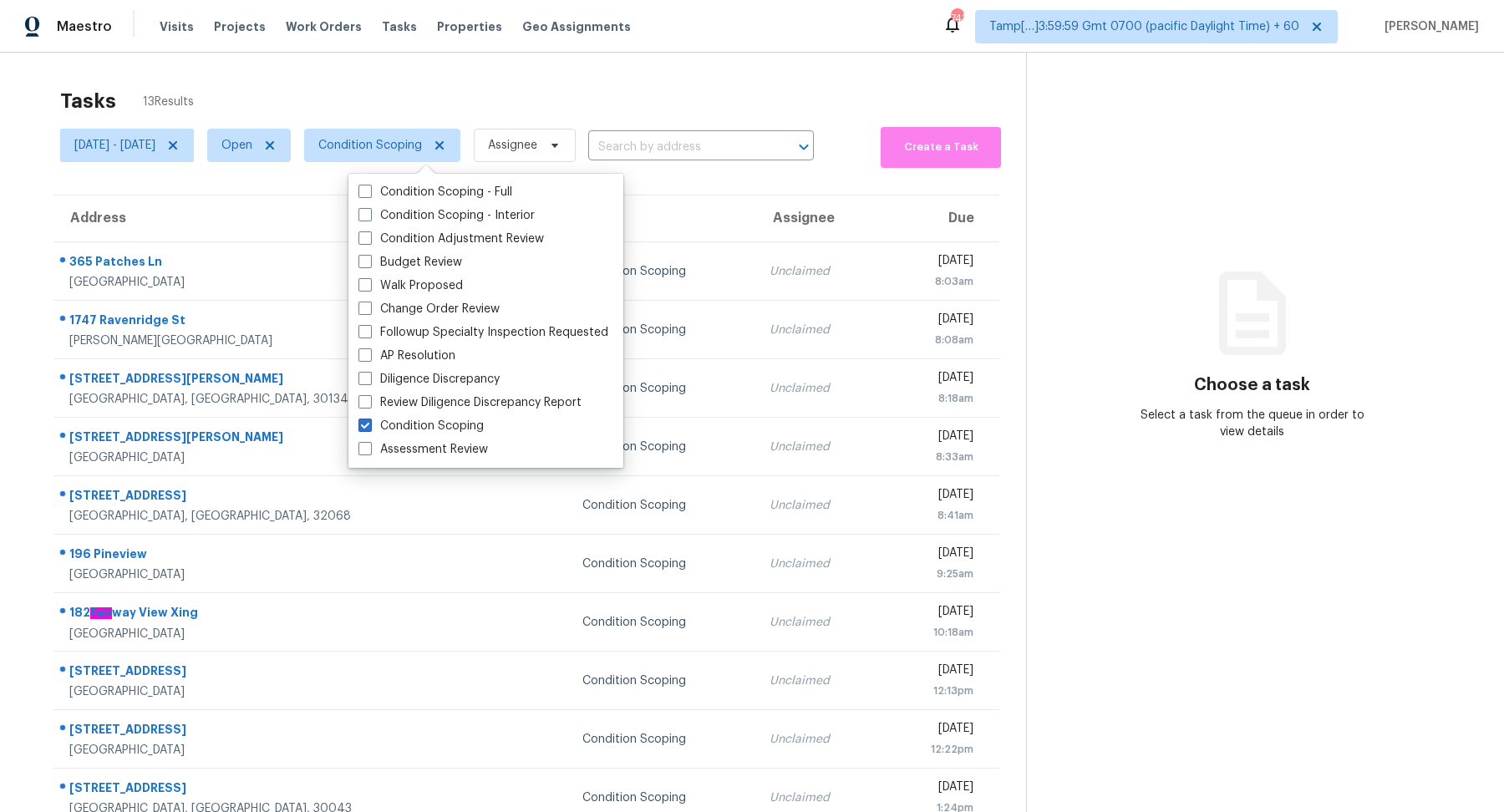
click at [1277, 201] on section "Choose a task Select a task from the queue in order to view details" at bounding box center [1251, 462] width 451 height 819
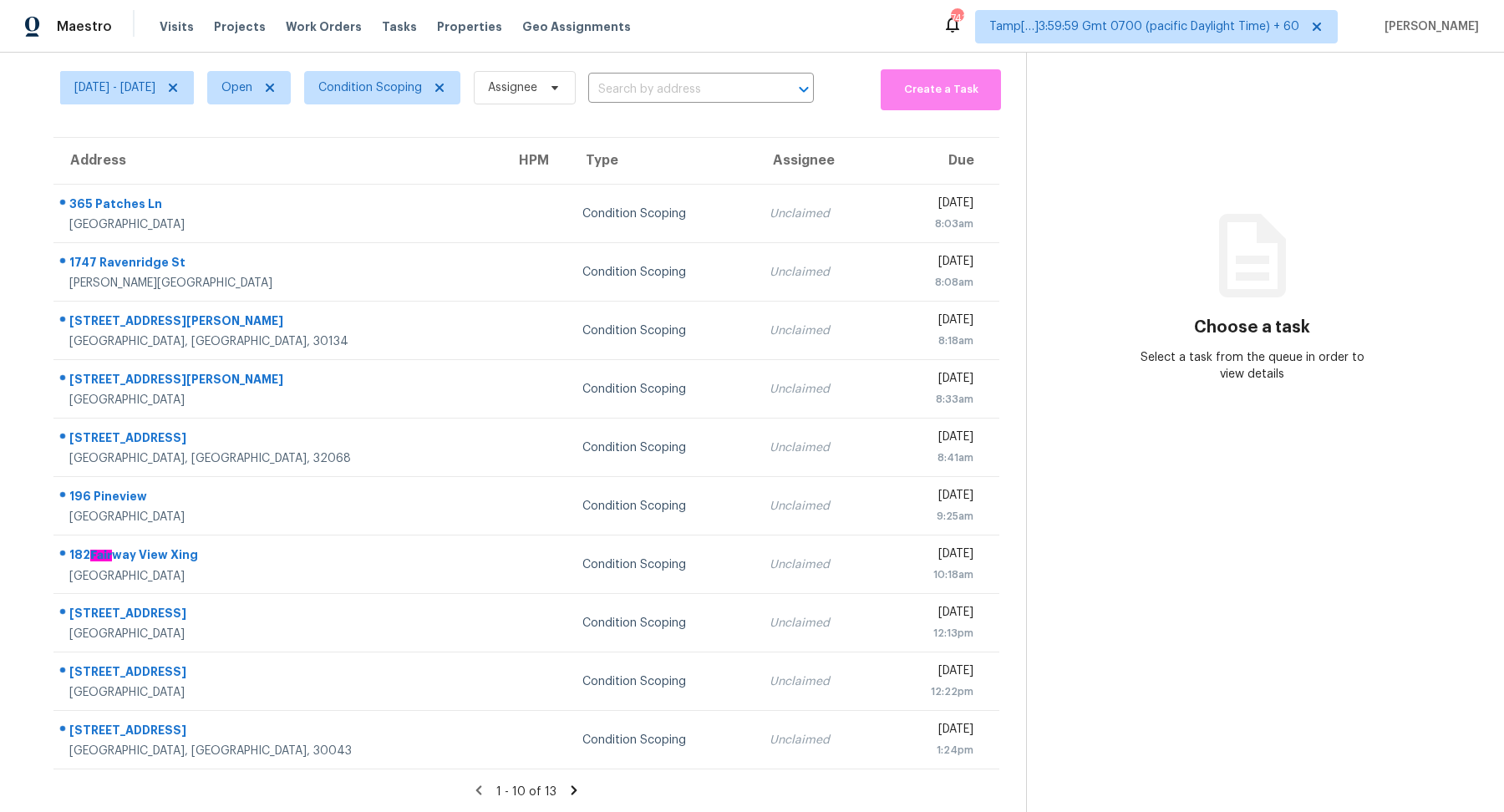
scroll to position [57, 0]
click at [573, 783] on icon at bounding box center [574, 791] width 15 height 15
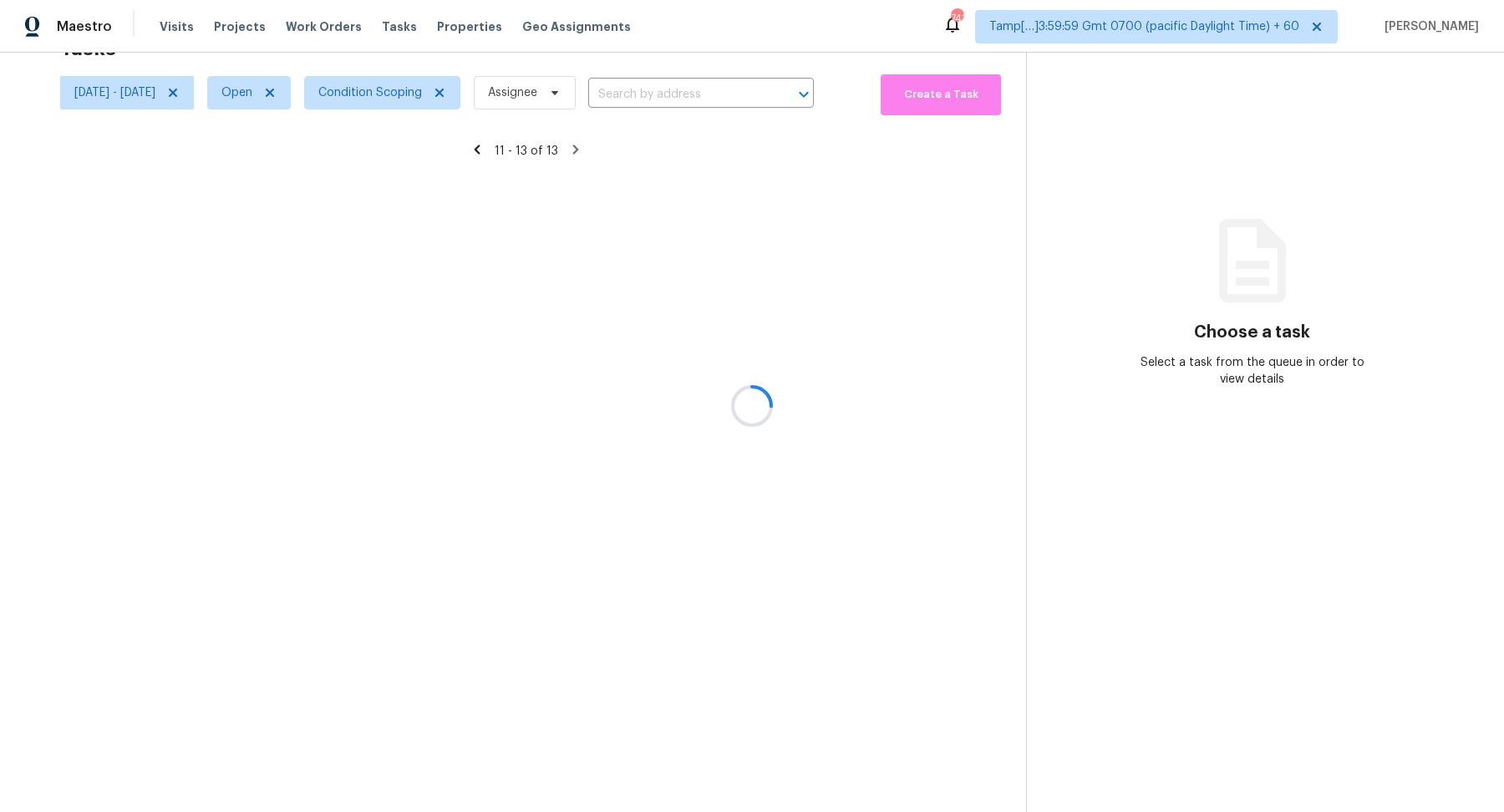
scroll to position [52, 0]
